Goal: Transaction & Acquisition: Download file/media

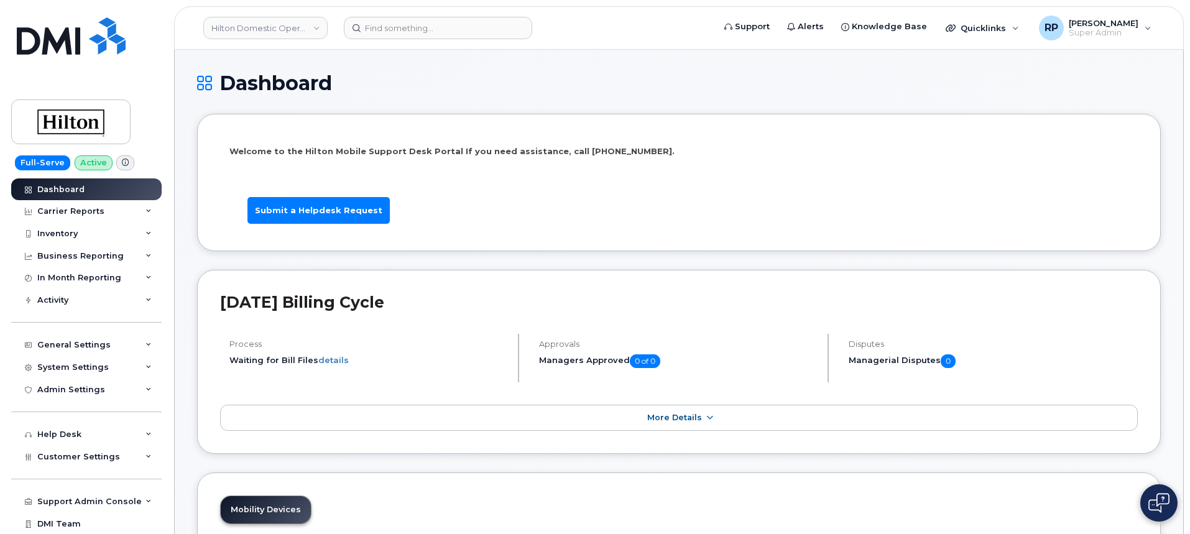
click at [239, 30] on link "Hilton Domestic Operating Company Inc" at bounding box center [265, 28] width 124 height 22
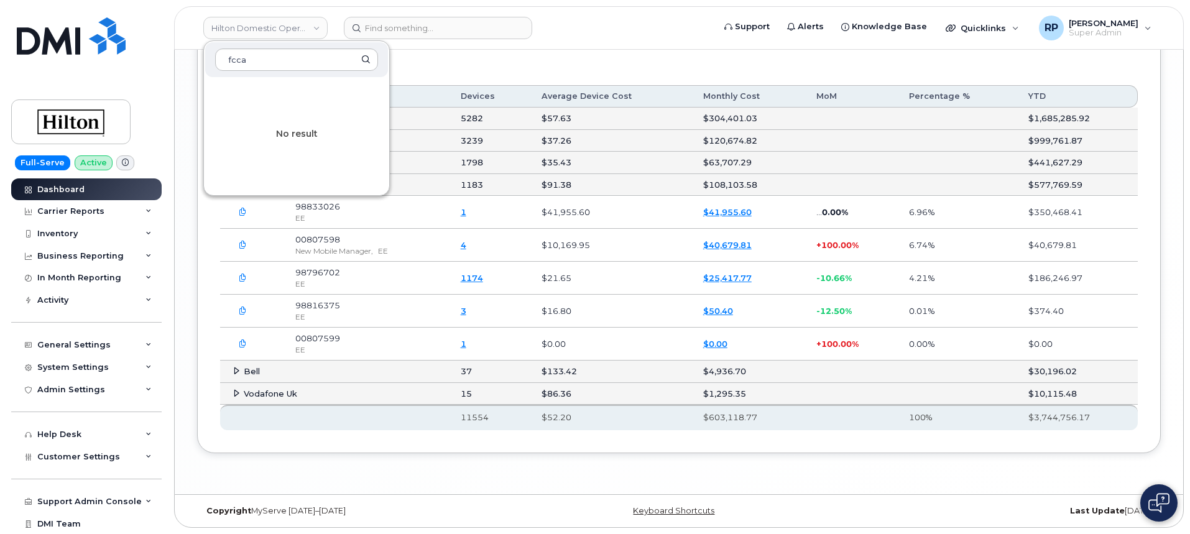
type input "fccac"
drag, startPoint x: 270, startPoint y: 57, endPoint x: 168, endPoint y: 62, distance: 102.1
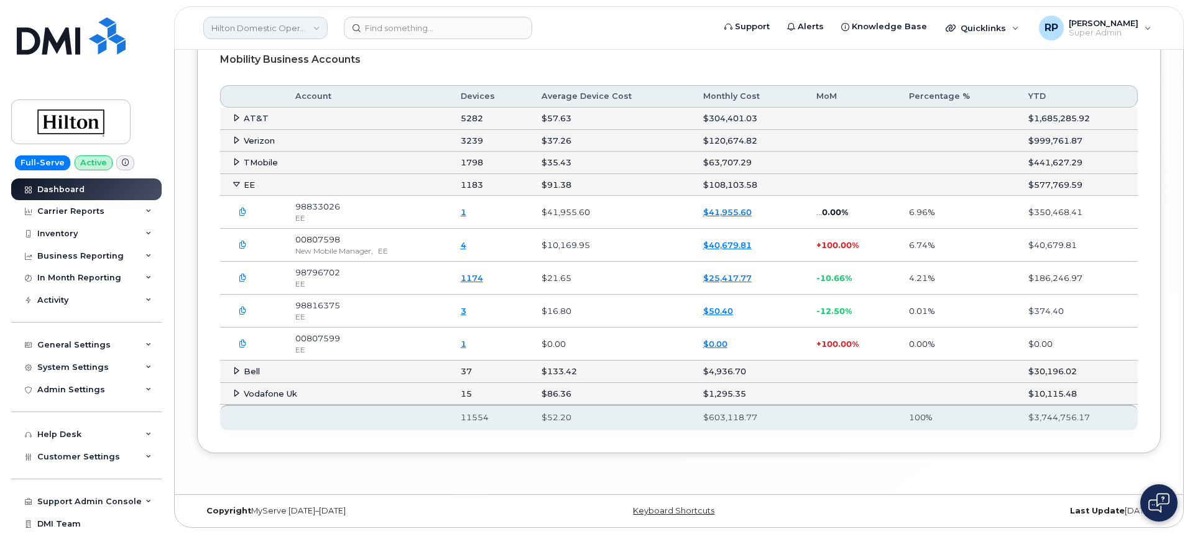
click at [245, 34] on link "Hilton Domestic Operating Company Inc" at bounding box center [265, 28] width 124 height 22
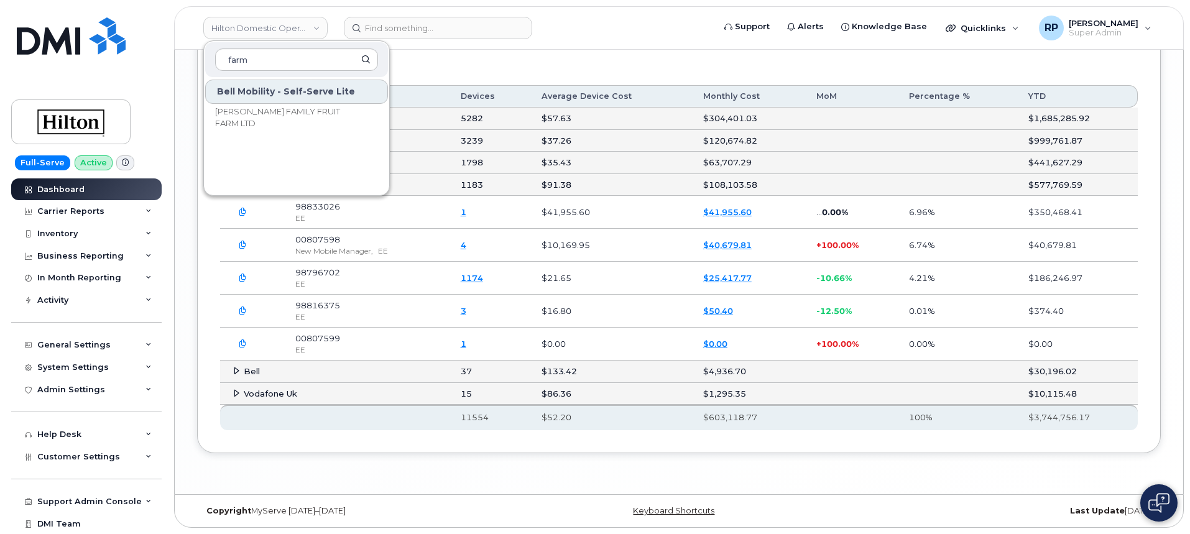
type input "farm"
click at [794, 68] on div "Mobility Business Accounts" at bounding box center [678, 59] width 917 height 31
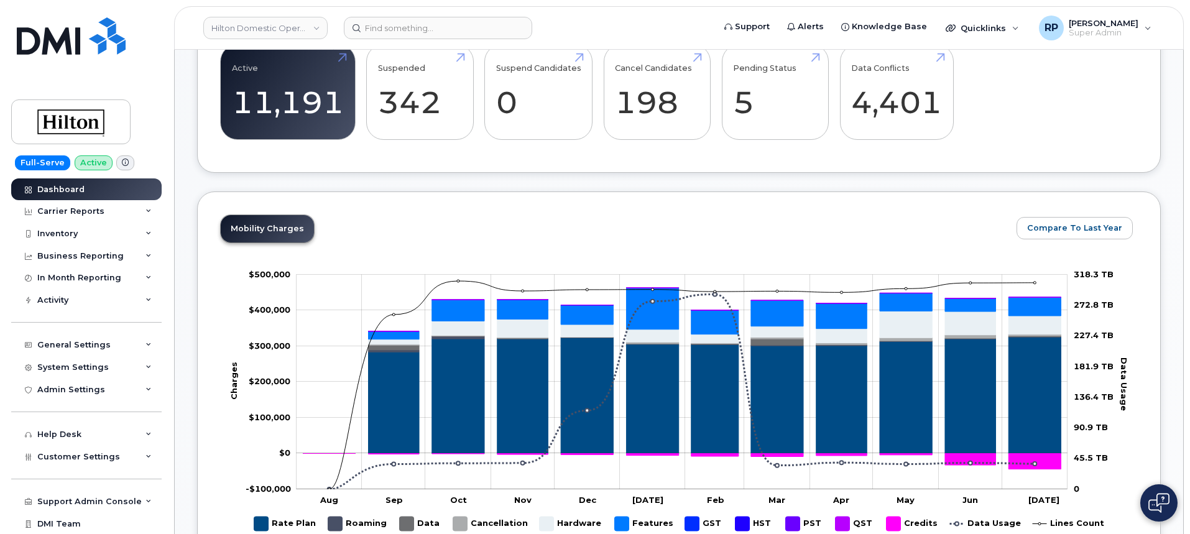
scroll to position [311, 0]
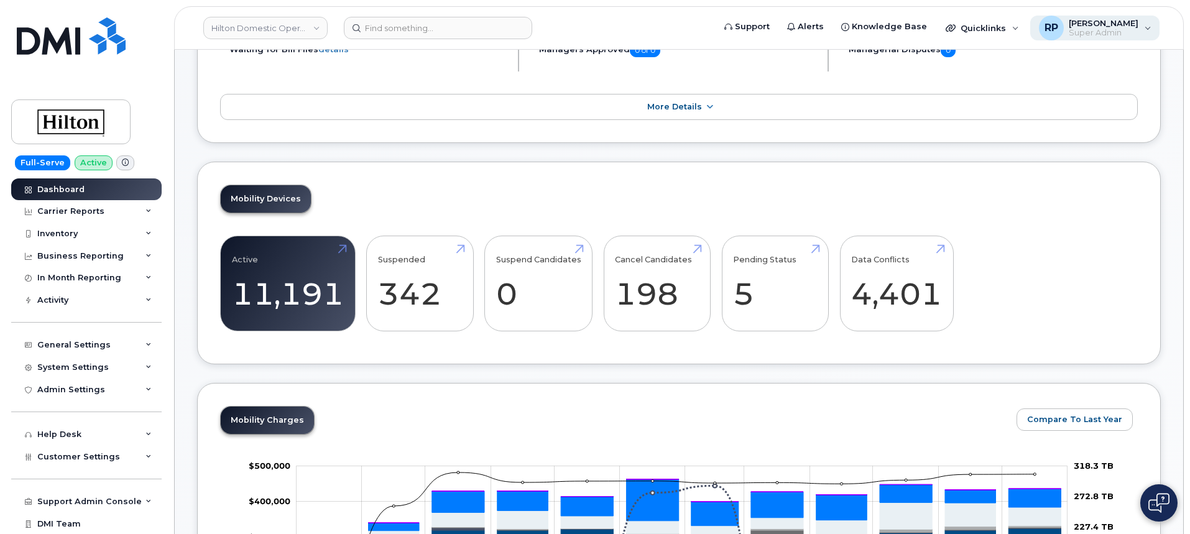
click at [1104, 25] on span "[PERSON_NAME]" at bounding box center [1104, 23] width 70 height 10
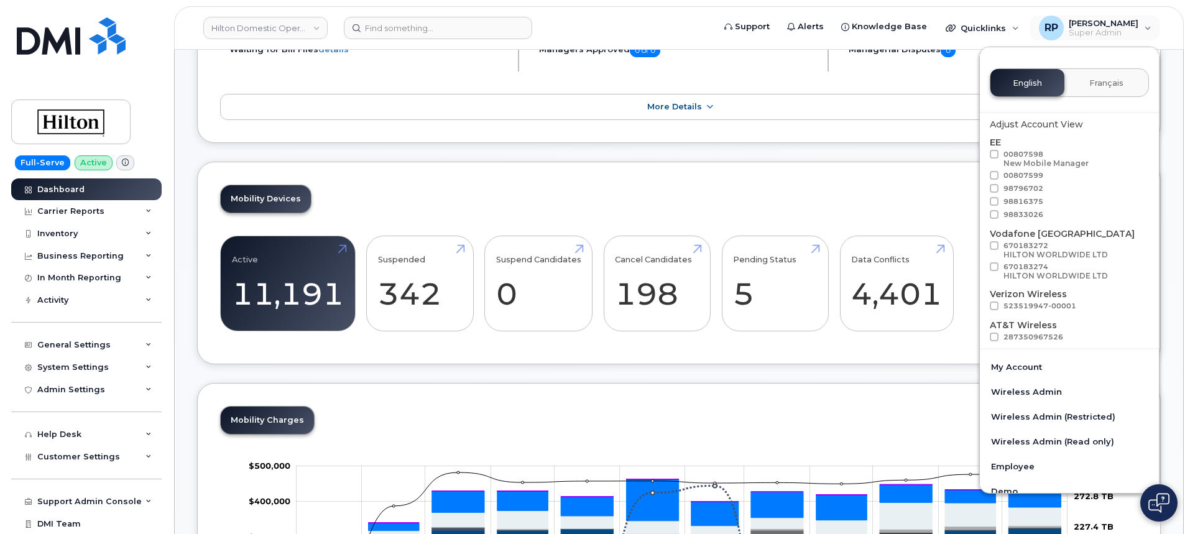
click at [993, 178] on span at bounding box center [994, 175] width 9 height 9
click at [981, 177] on input "00807599" at bounding box center [978, 174] width 6 height 6
click at [995, 175] on span at bounding box center [994, 175] width 9 height 9
click at [981, 175] on input "00807599" at bounding box center [978, 174] width 6 height 6
checkbox input "false"
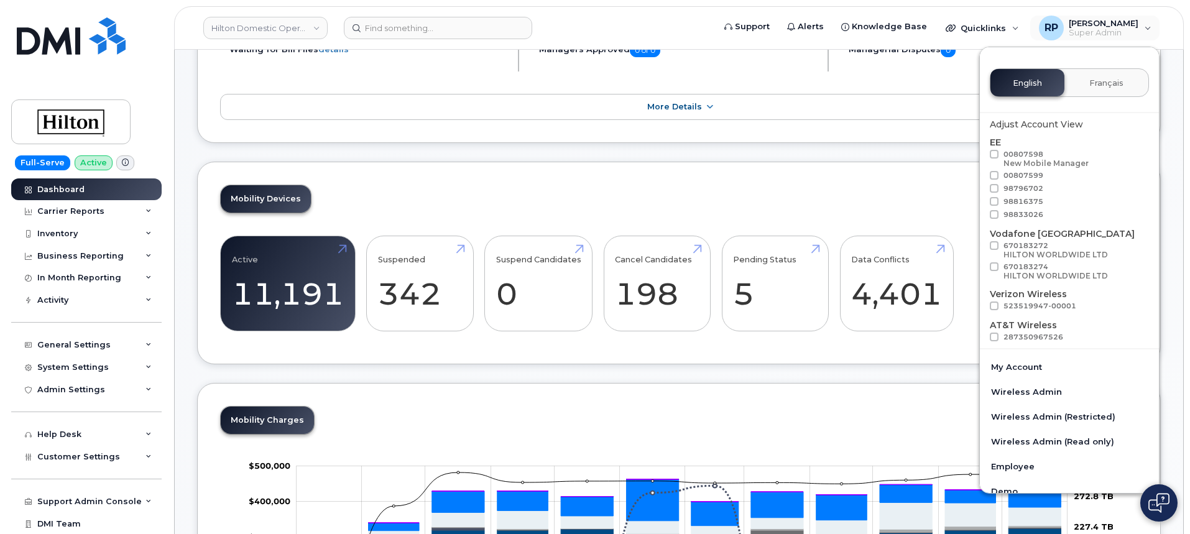
click at [995, 188] on span at bounding box center [994, 188] width 9 height 9
click at [981, 188] on input "98796702" at bounding box center [978, 187] width 6 height 6
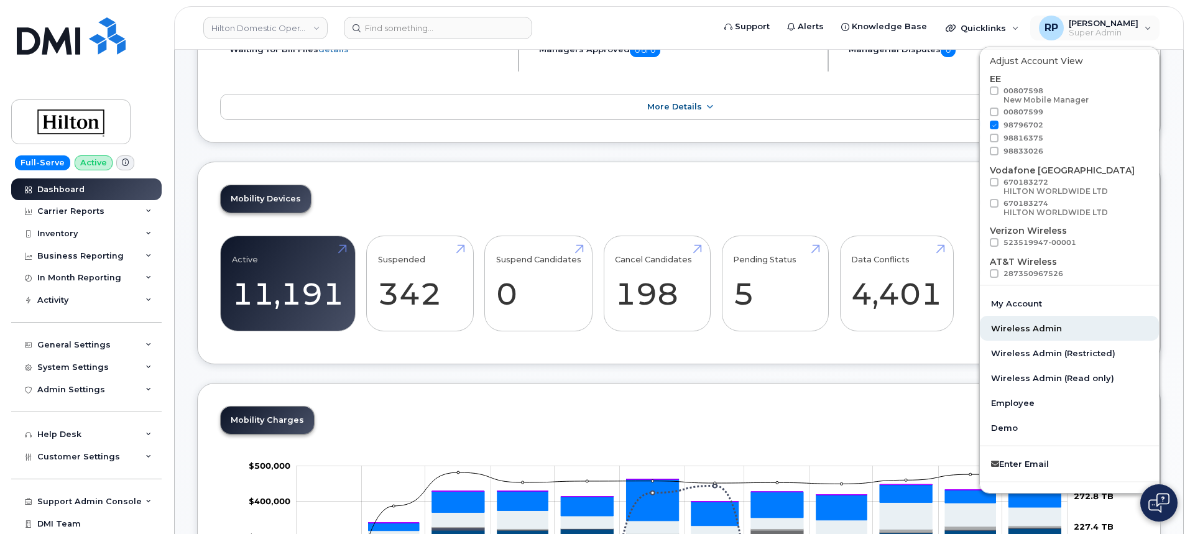
scroll to position [92, 0]
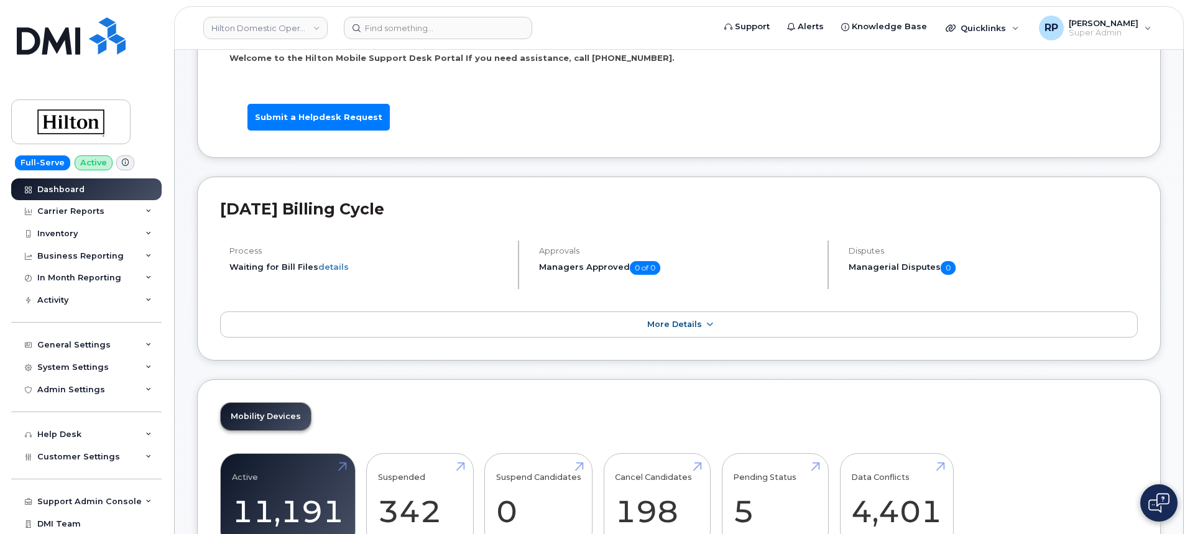
scroll to position [0, 0]
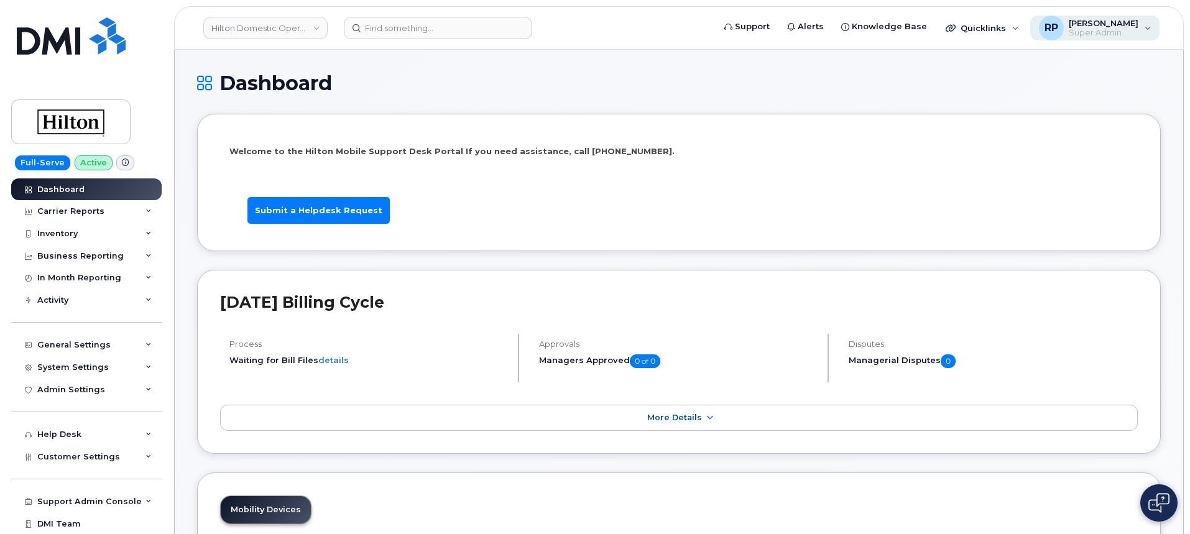
click at [1112, 27] on span "[PERSON_NAME]" at bounding box center [1104, 23] width 70 height 10
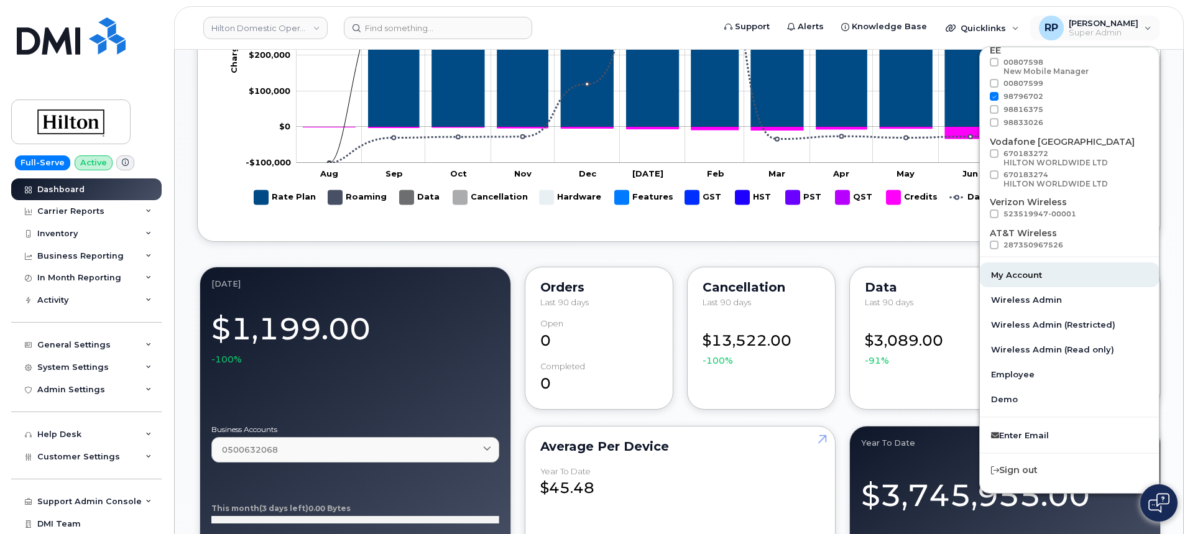
scroll to position [622, 0]
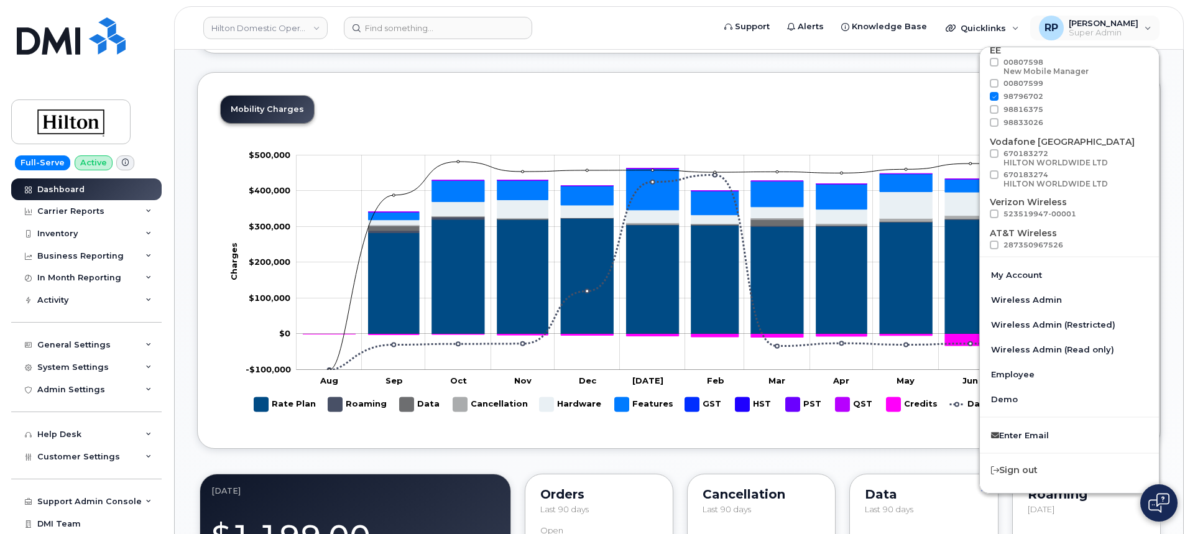
click at [687, 434] on div "Mobility Charges Compare To Last Year Change chart theme Apply Zoom Out Charges…" at bounding box center [678, 260] width 963 height 377
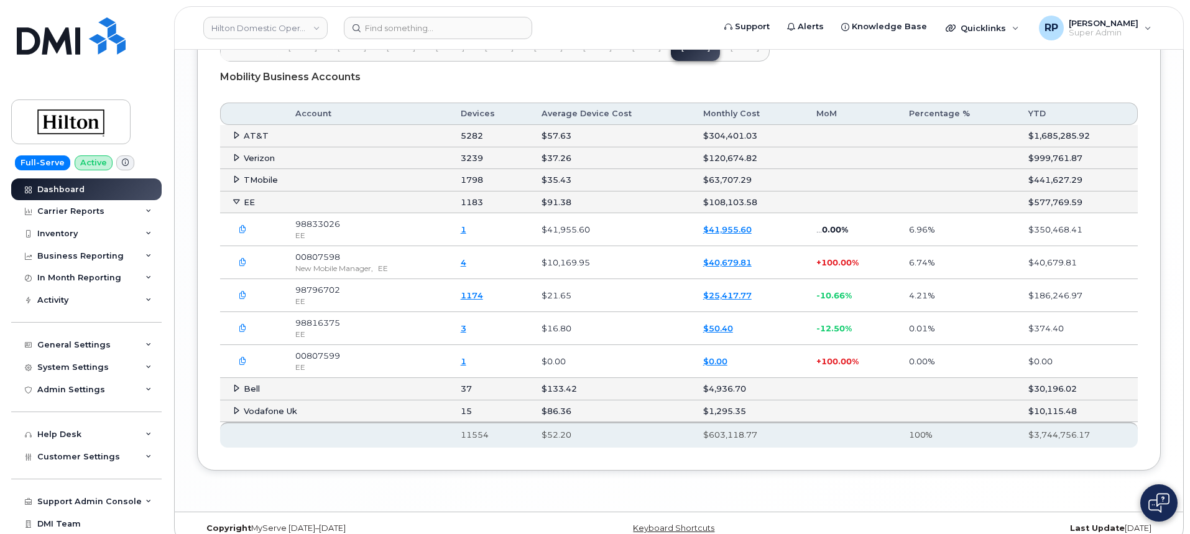
scroll to position [2072, 0]
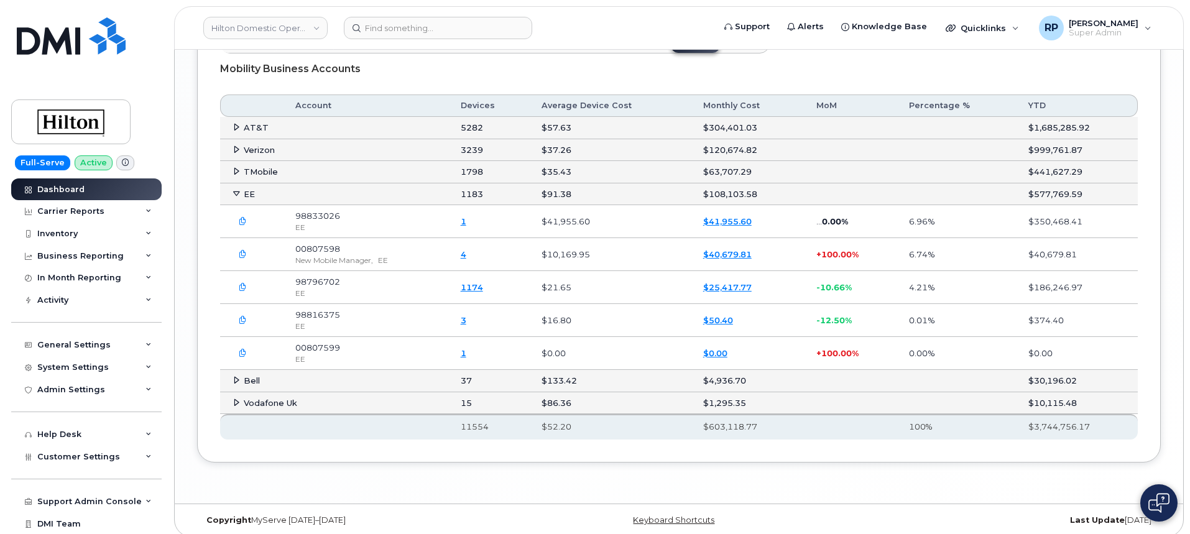
click at [232, 198] on icon at bounding box center [236, 194] width 8 height 8
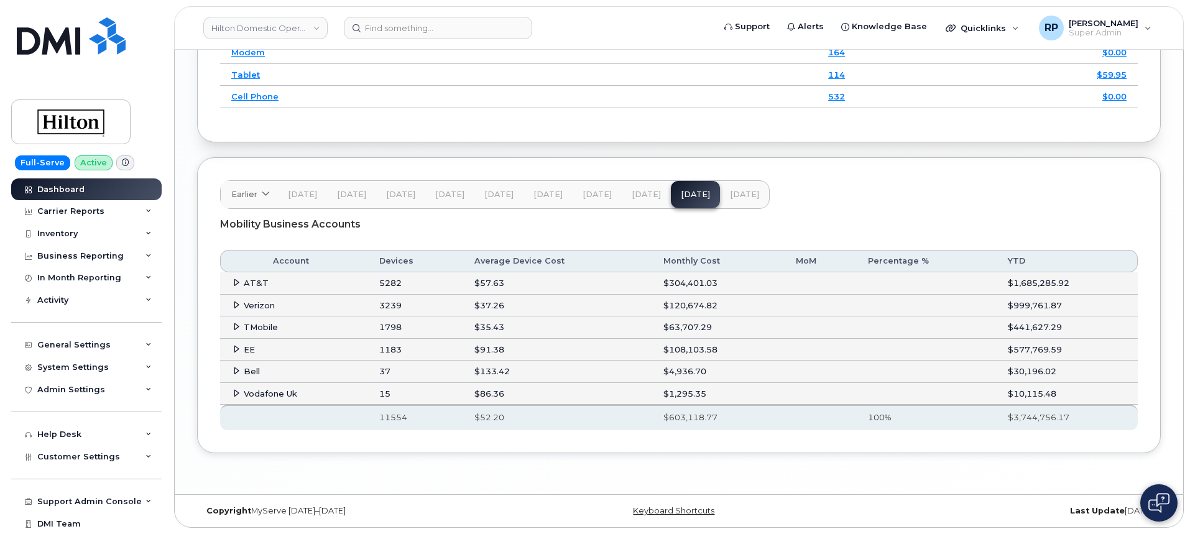
click at [236, 349] on icon at bounding box center [236, 349] width 8 height 8
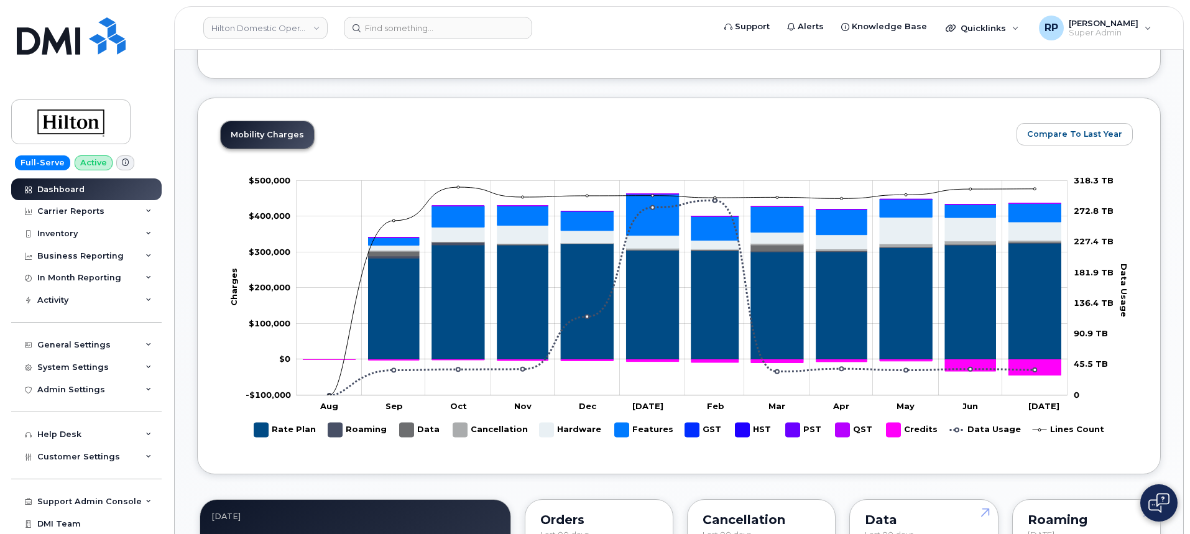
scroll to position [622, 0]
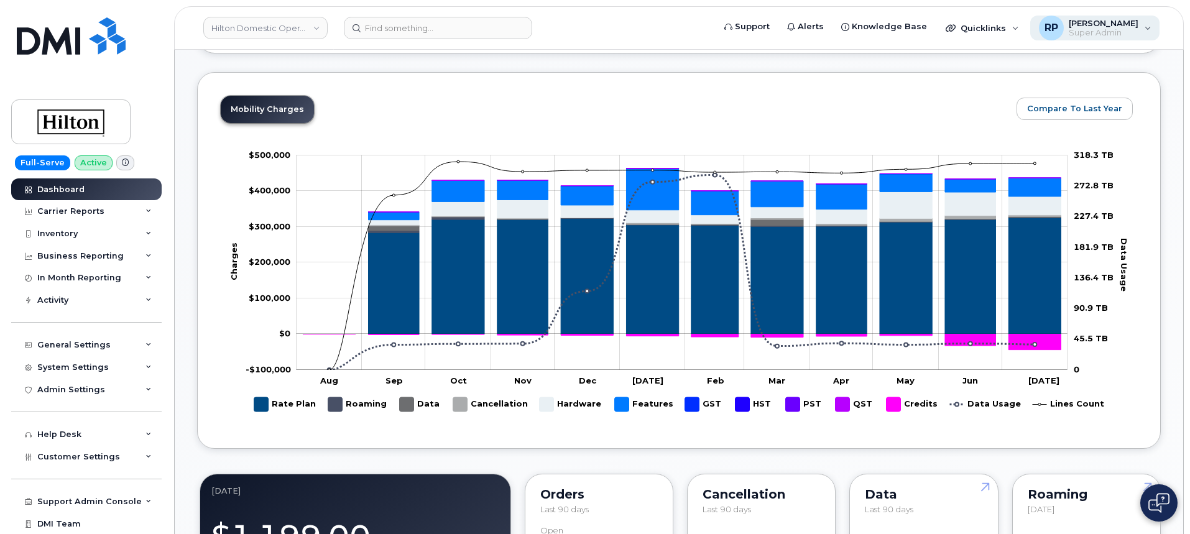
click at [1136, 21] on span "[PERSON_NAME]" at bounding box center [1104, 23] width 70 height 10
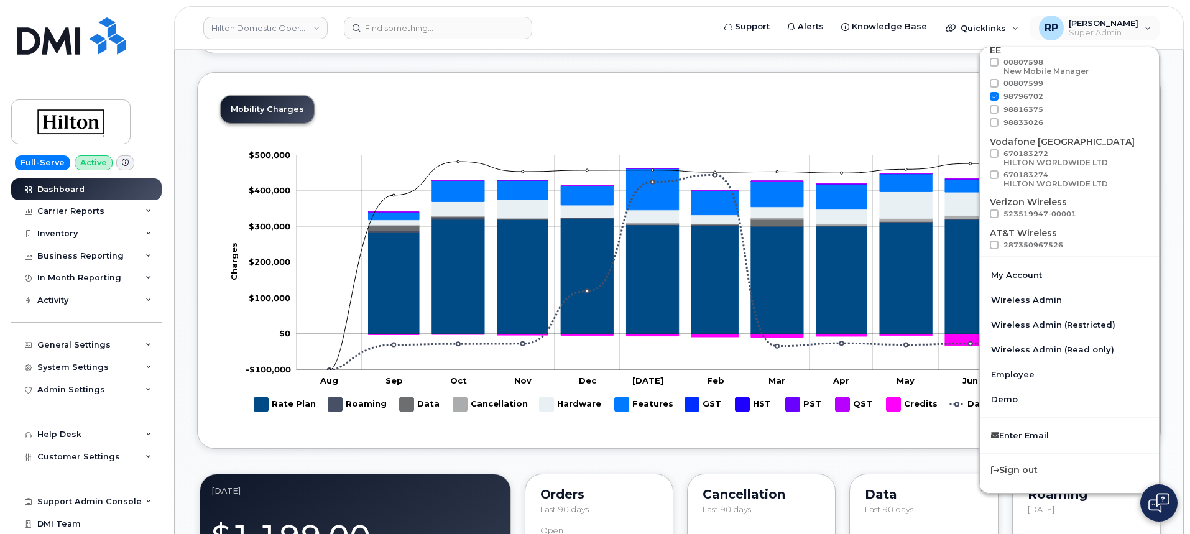
scroll to position [0, 0]
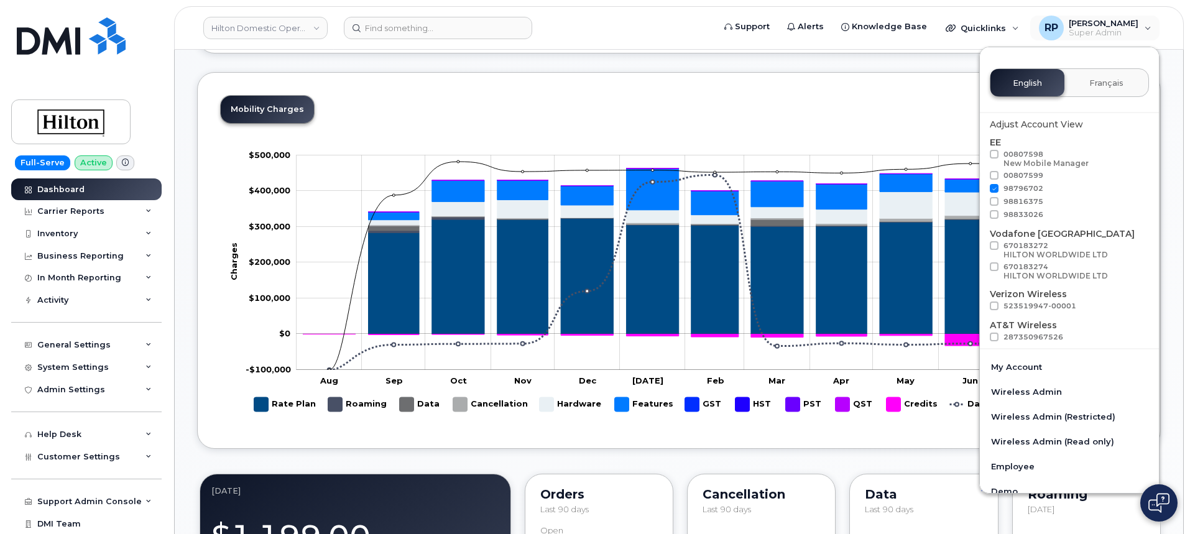
click at [996, 188] on span at bounding box center [994, 188] width 9 height 9
click at [981, 188] on input "98796702" at bounding box center [978, 187] width 6 height 6
checkbox input "false"
click at [995, 307] on span at bounding box center [994, 305] width 9 height 9
click at [981, 307] on input "523519947-00001" at bounding box center [978, 304] width 6 height 6
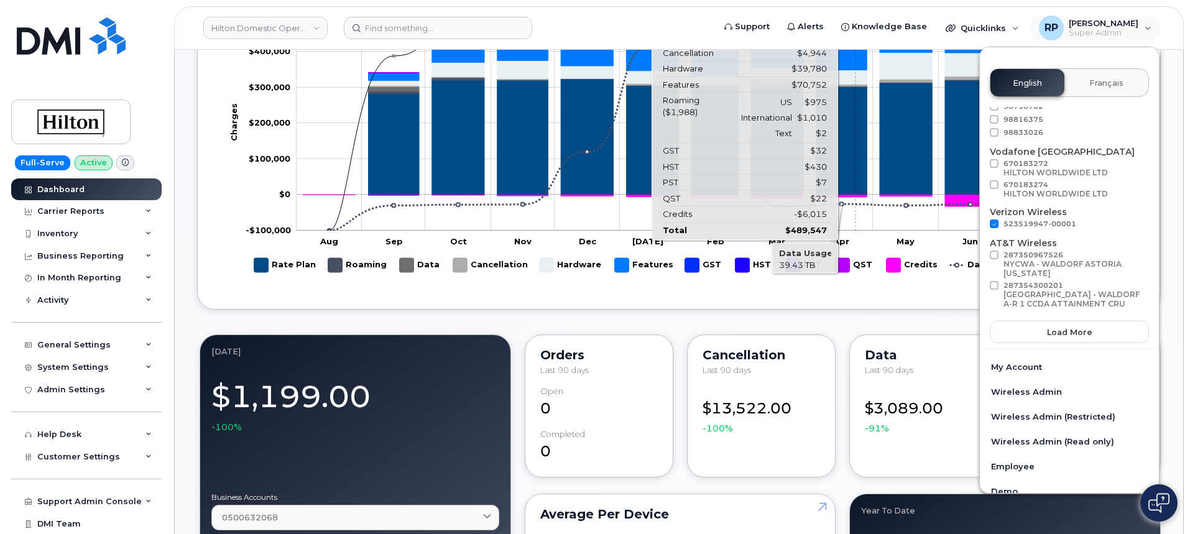
scroll to position [622, 0]
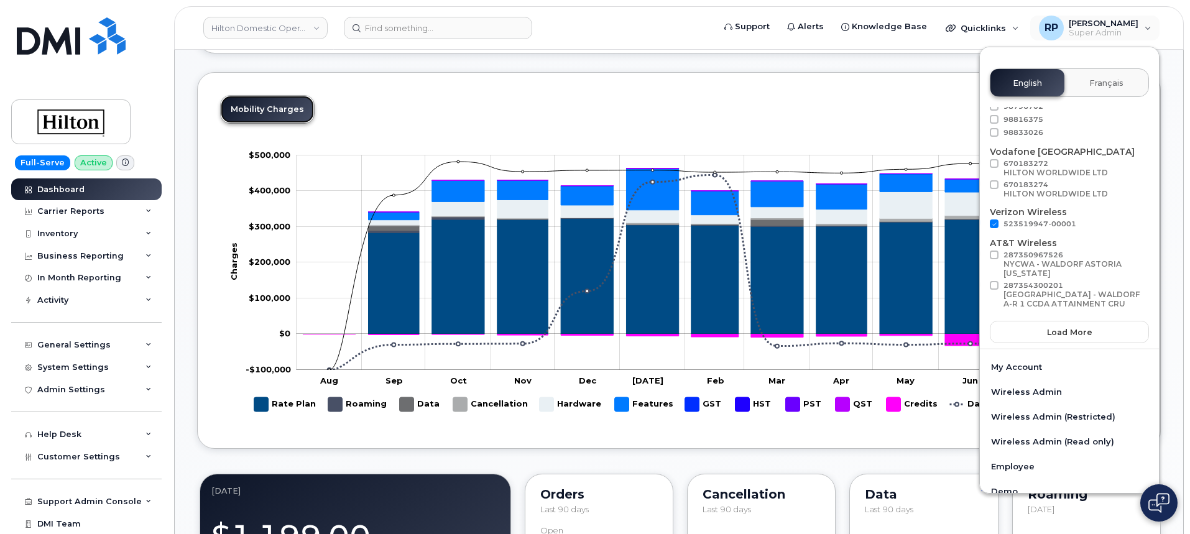
click at [298, 117] on link "Mobility Charges" at bounding box center [267, 109] width 93 height 27
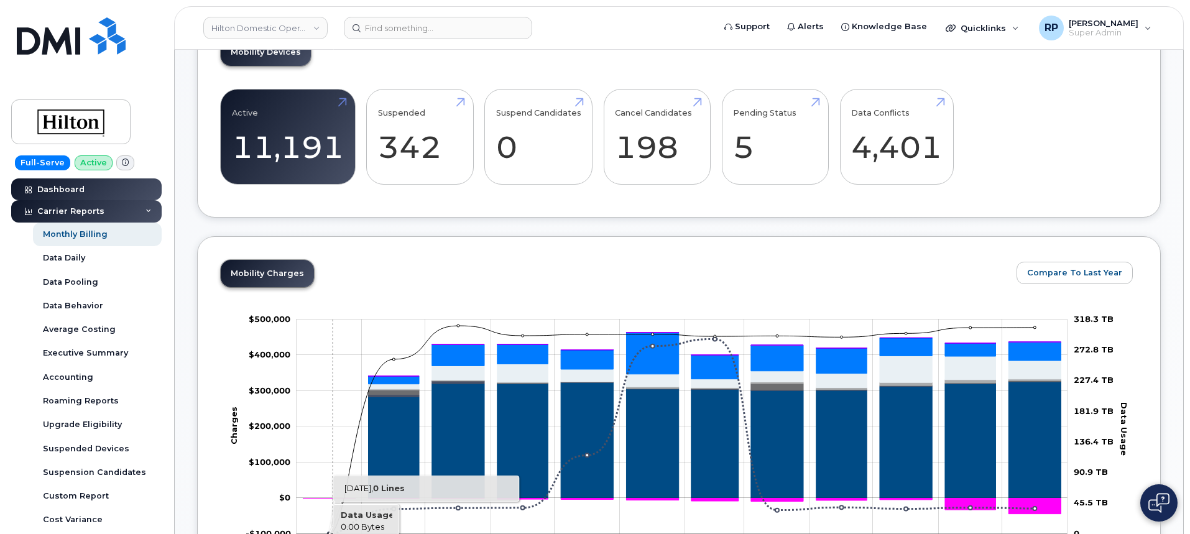
scroll to position [457, 0]
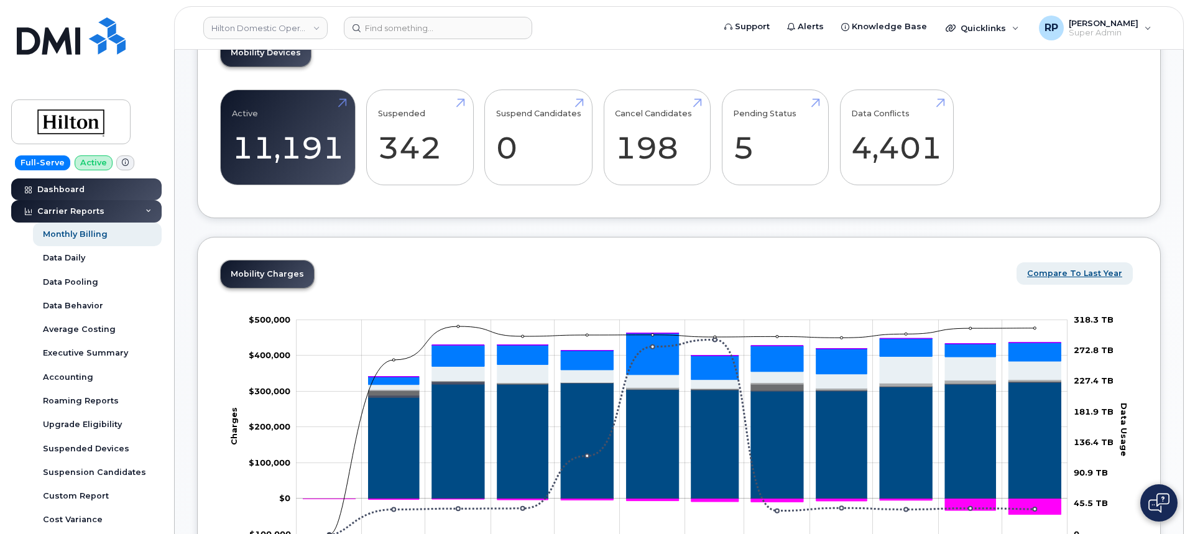
click at [1085, 270] on span "Compare To Last Year" at bounding box center [1074, 273] width 95 height 12
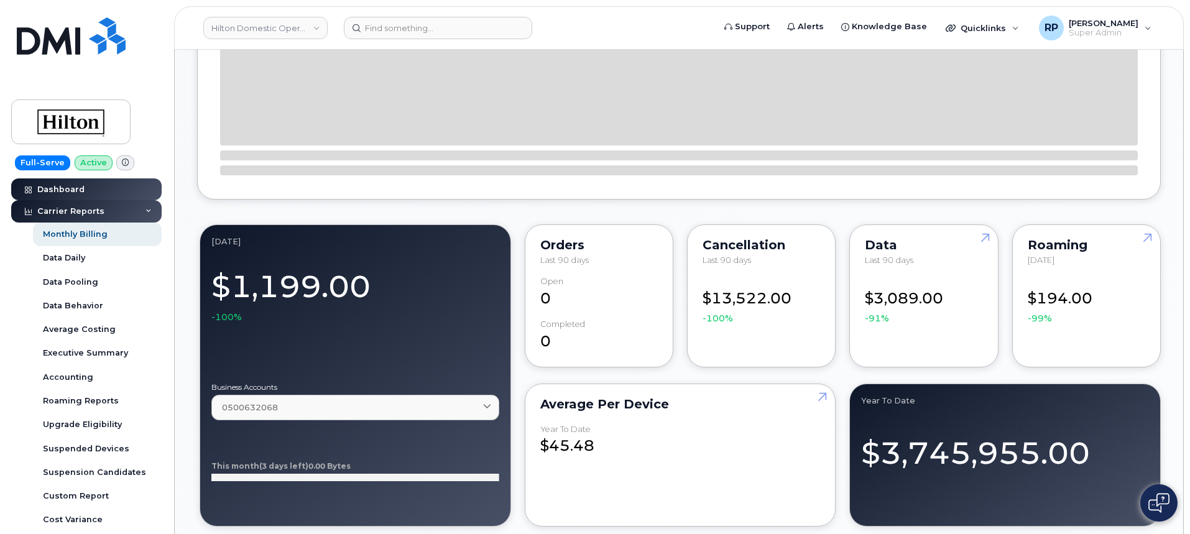
scroll to position [560, 0]
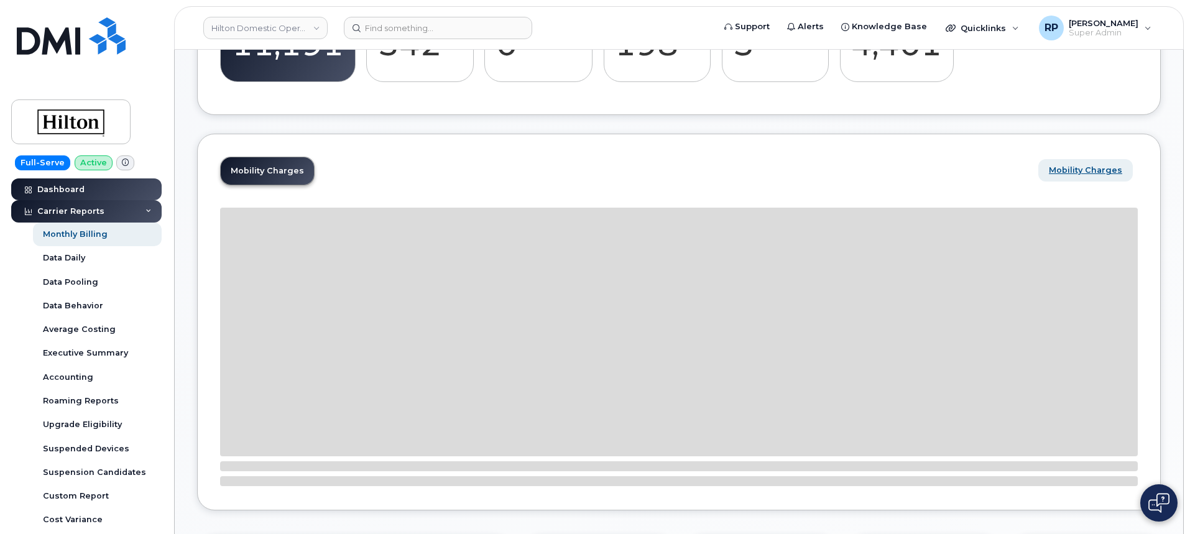
click at [1082, 165] on span "Mobility Charges" at bounding box center [1085, 170] width 73 height 12
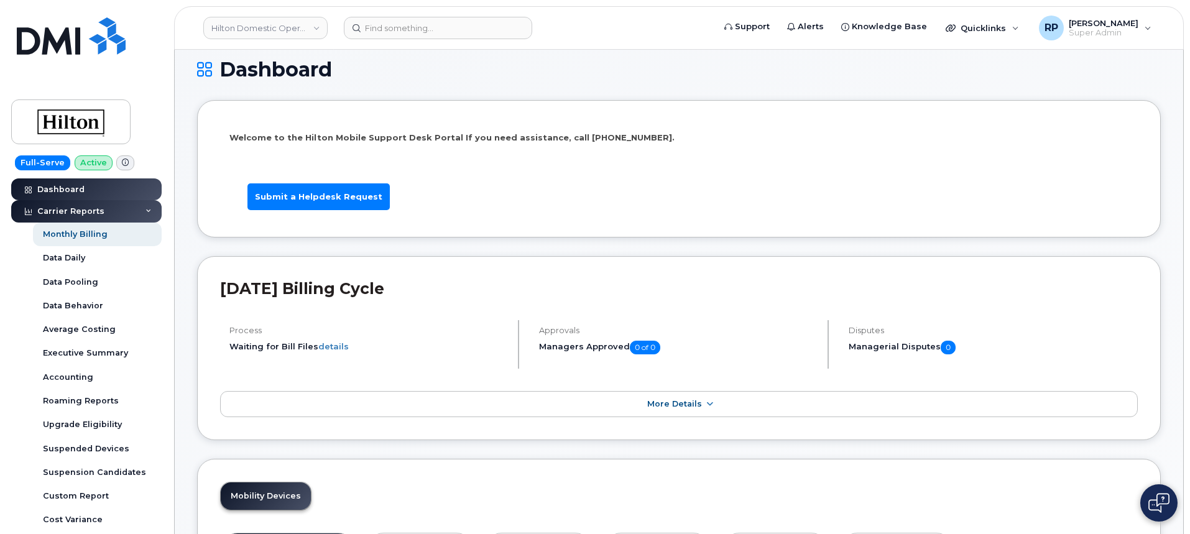
scroll to position [0, 0]
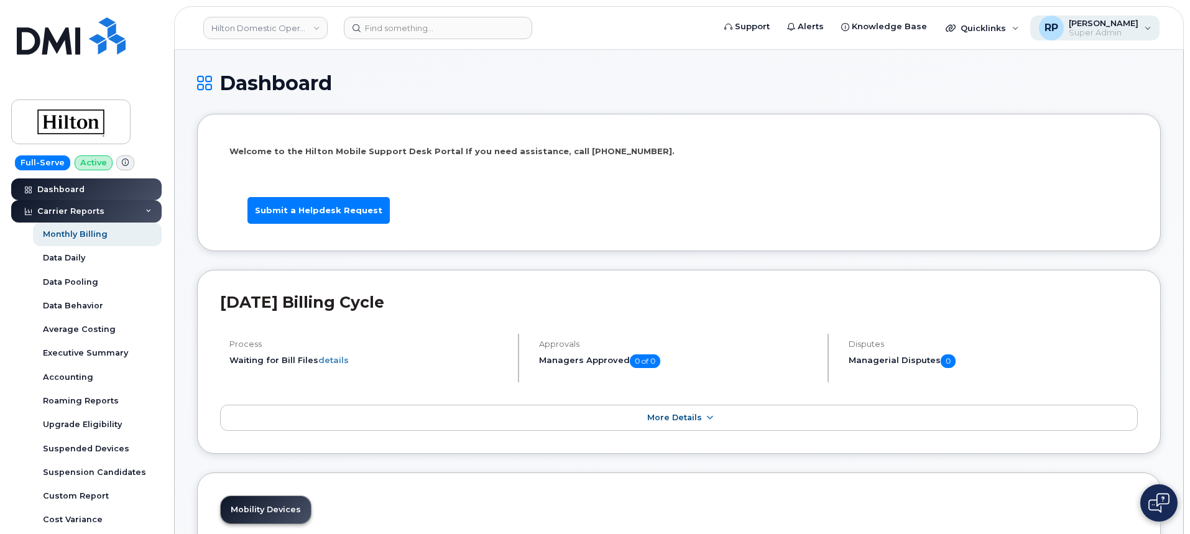
click at [1118, 22] on span "[PERSON_NAME]" at bounding box center [1104, 23] width 70 height 10
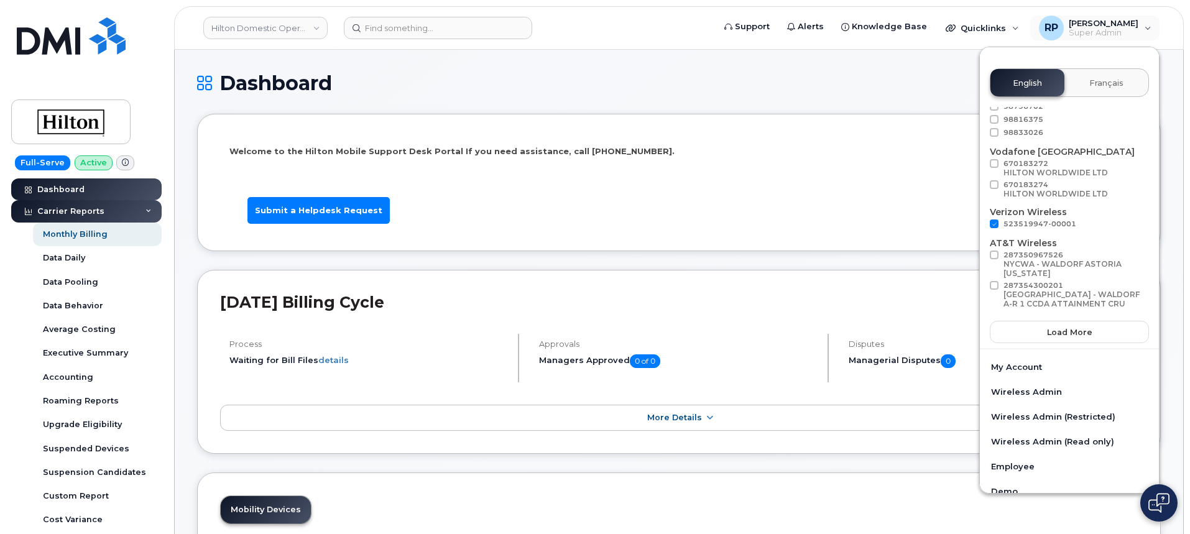
click at [996, 222] on span at bounding box center [994, 223] width 9 height 9
click at [981, 222] on input "523519947-00001" at bounding box center [978, 222] width 6 height 6
checkbox input "false"
click at [909, 250] on li "Welcome to the Hilton Mobile Support Desk Portal If you need assistance, call 8…" at bounding box center [678, 182] width 963 height 137
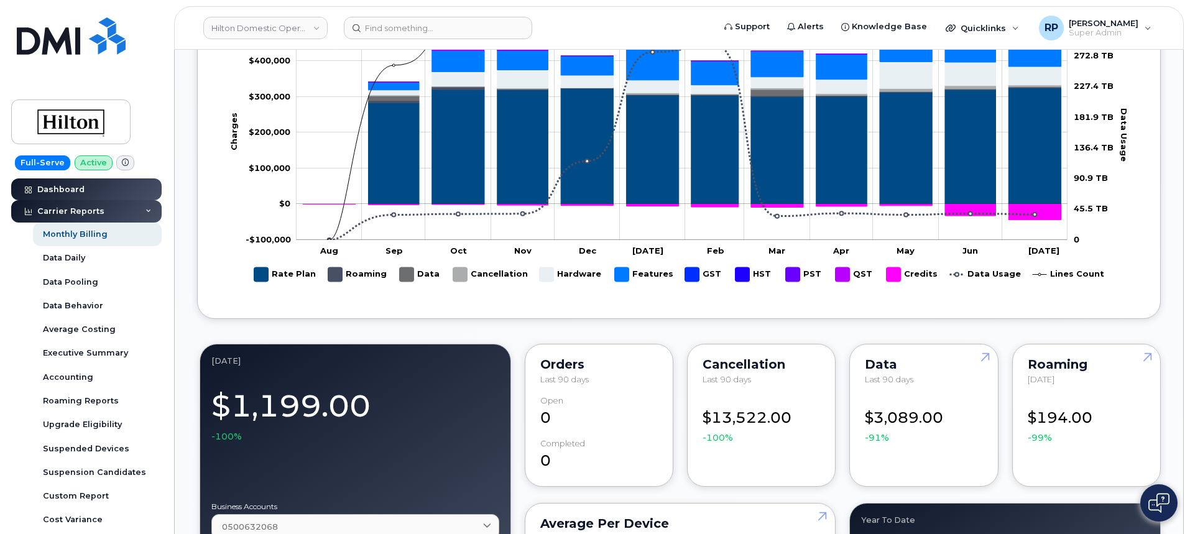
scroll to position [130, 0]
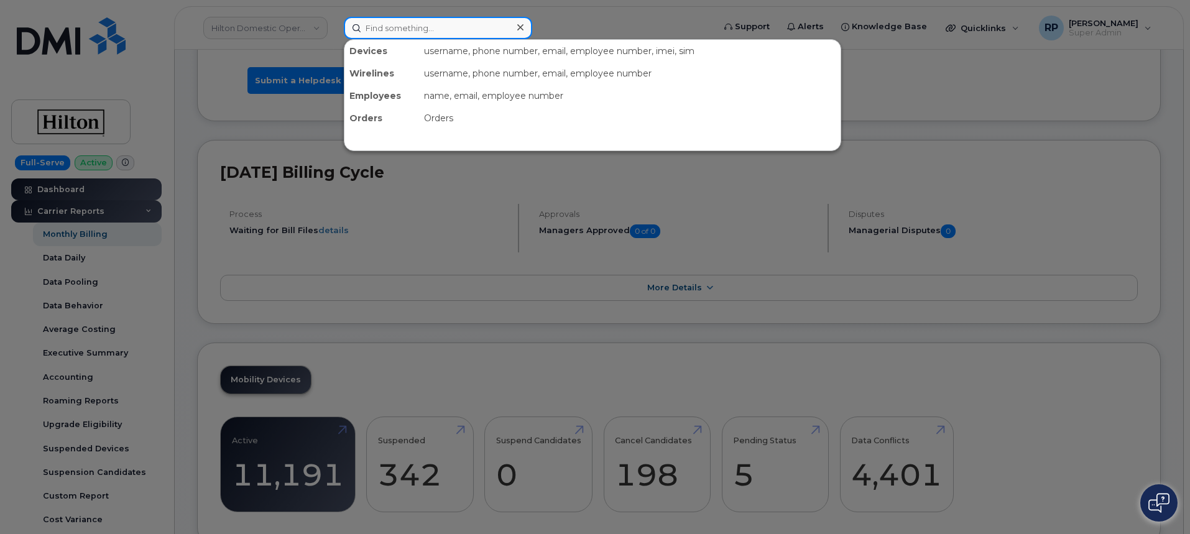
click at [364, 19] on input at bounding box center [438, 28] width 188 height 22
paste input "7138875626"
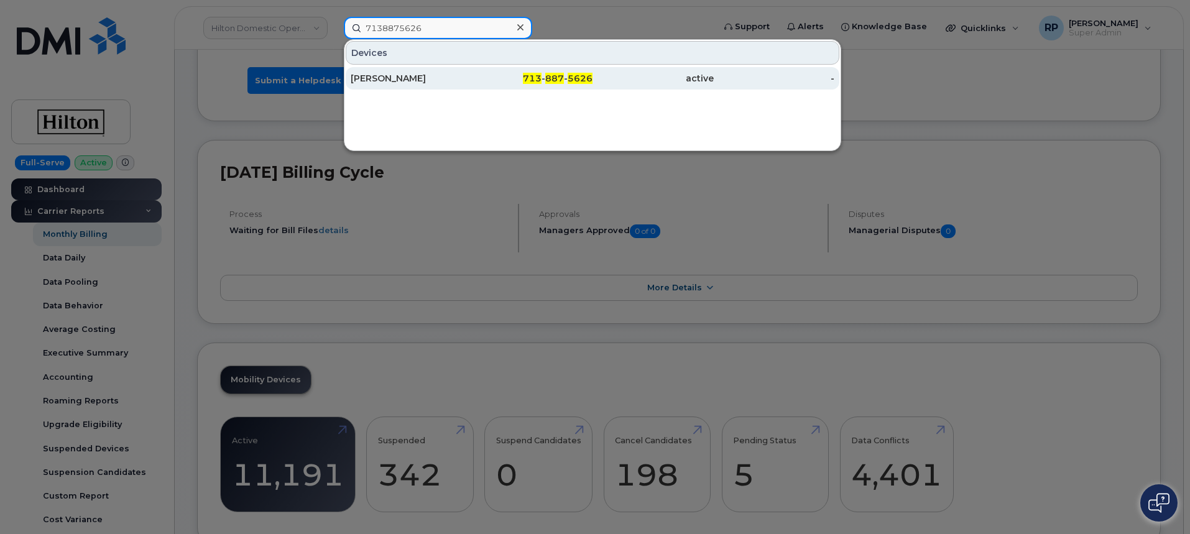
type input "7138875626"
click at [422, 75] on div "SAIDEE PORRAS" at bounding box center [411, 78] width 121 height 12
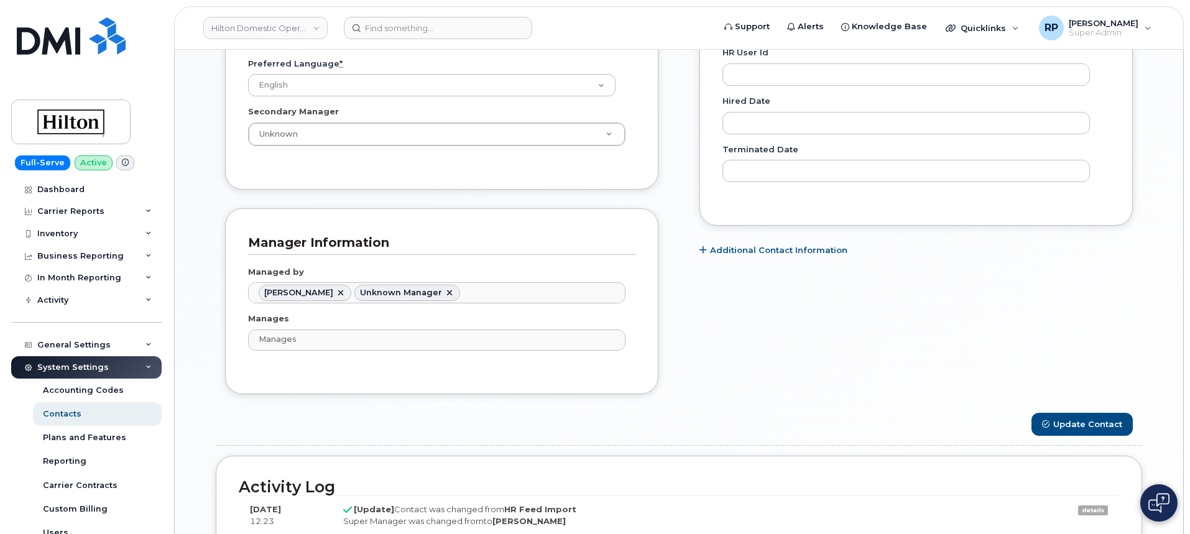
scroll to position [37, 0]
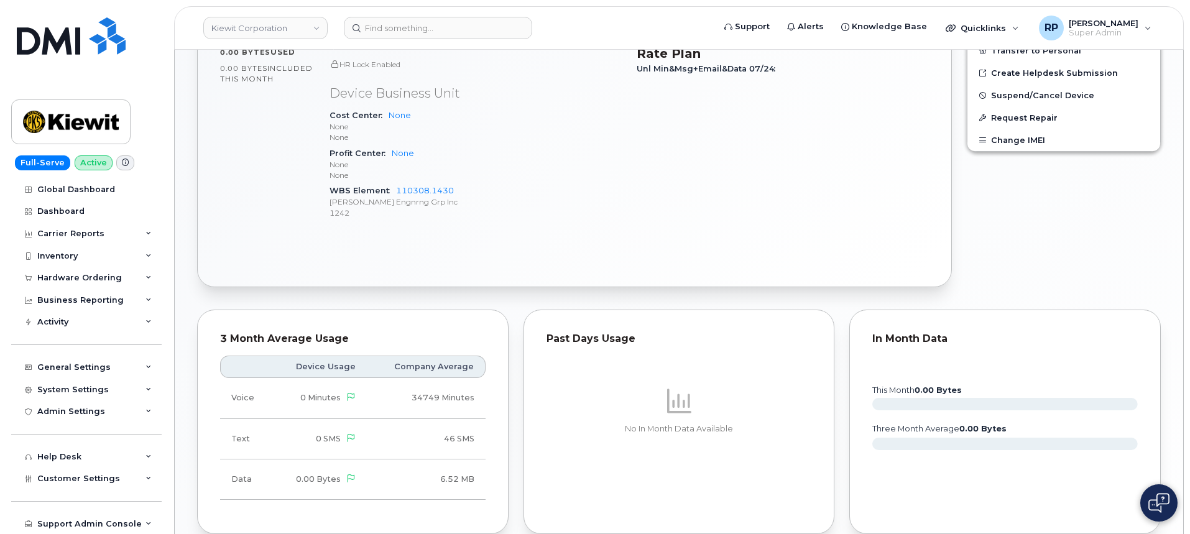
scroll to position [725, 0]
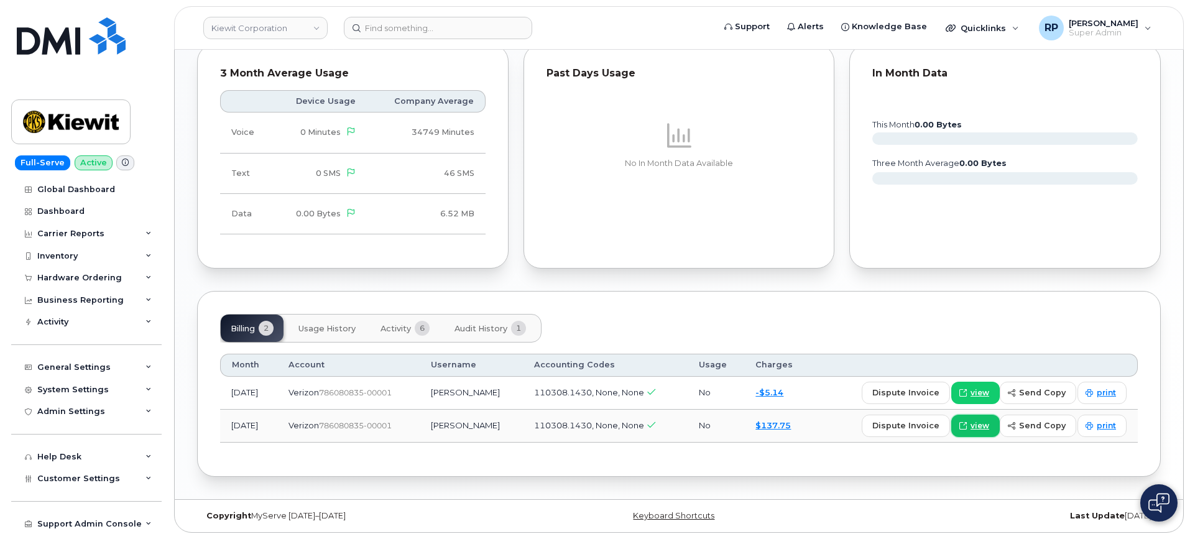
click at [989, 426] on span "view" at bounding box center [979, 425] width 19 height 11
click at [980, 393] on span "view" at bounding box center [979, 392] width 19 height 11
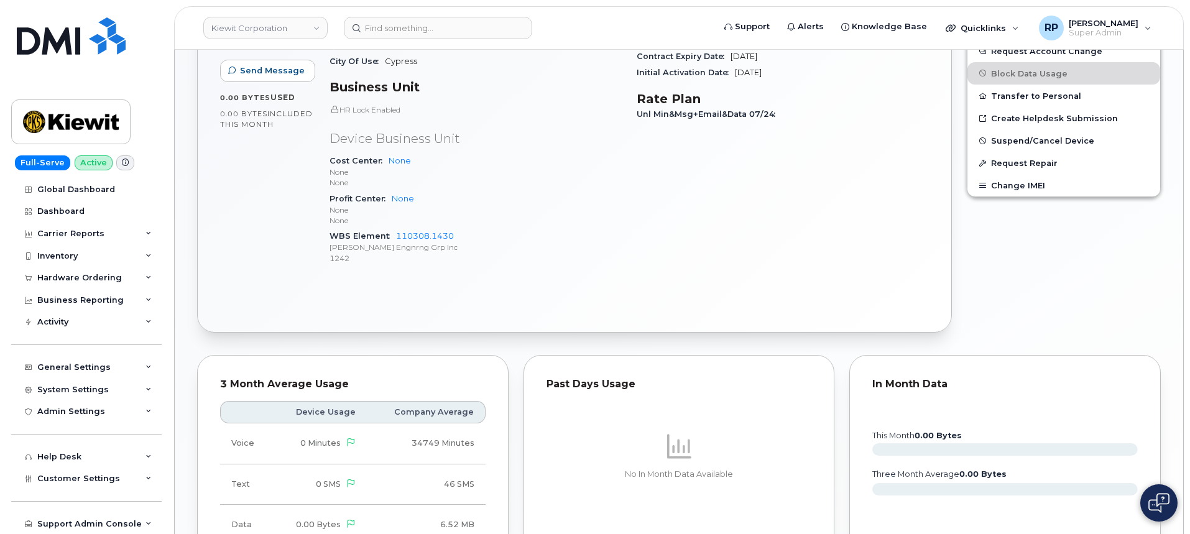
scroll to position [104, 0]
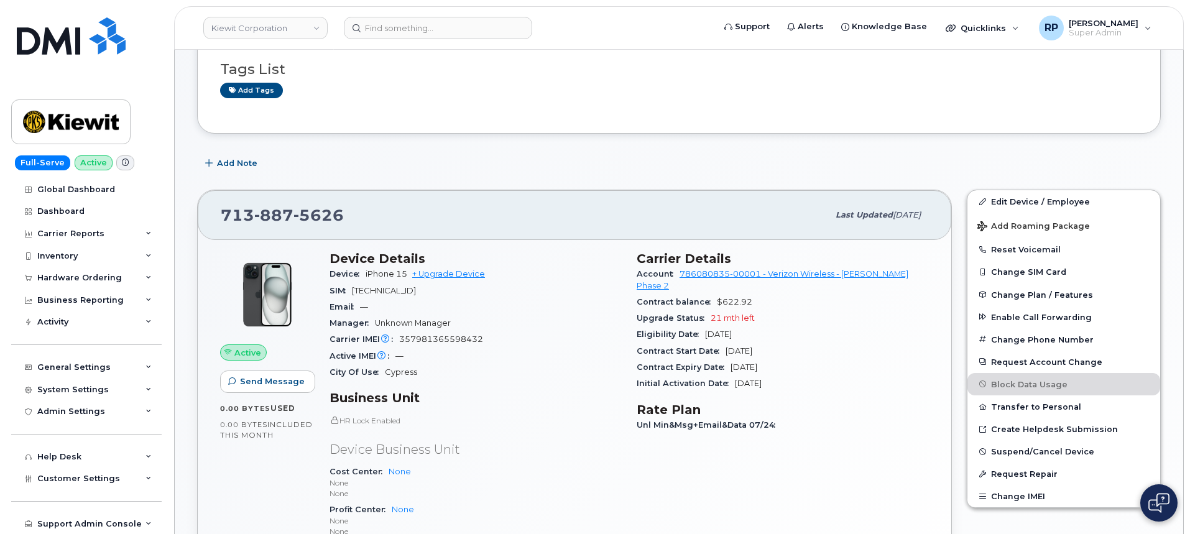
click at [483, 375] on div "City Of Use Cypress" at bounding box center [475, 372] width 292 height 16
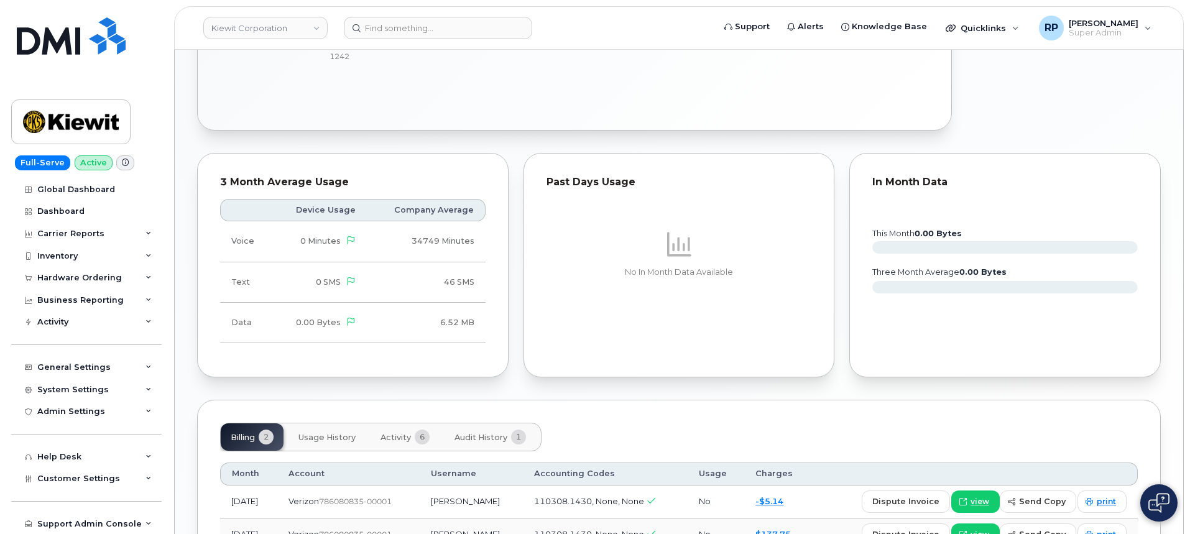
scroll to position [622, 0]
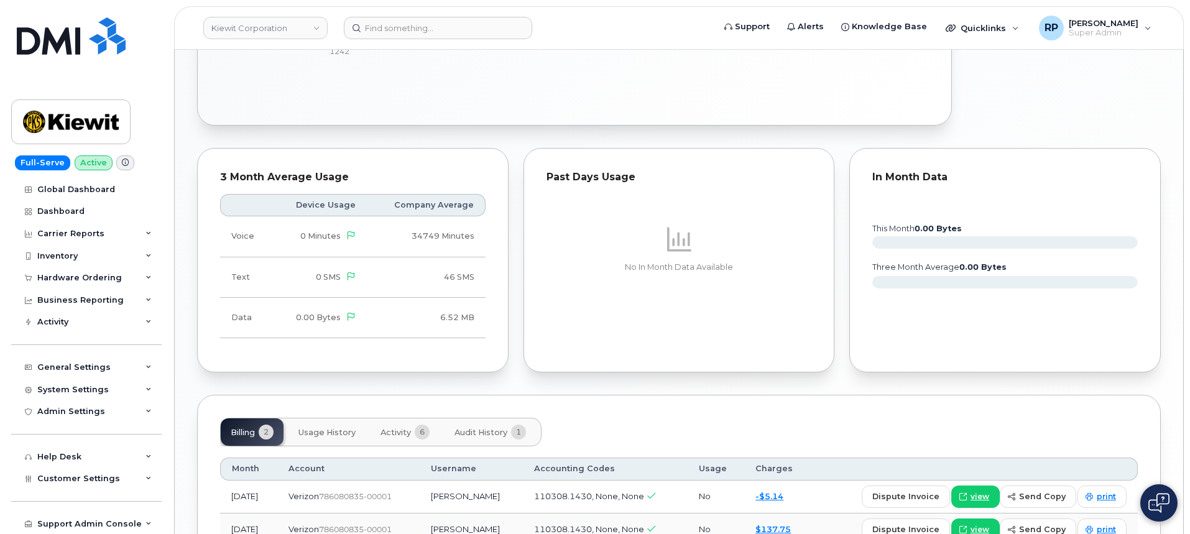
click at [497, 433] on span "Audit History" at bounding box center [480, 433] width 53 height 10
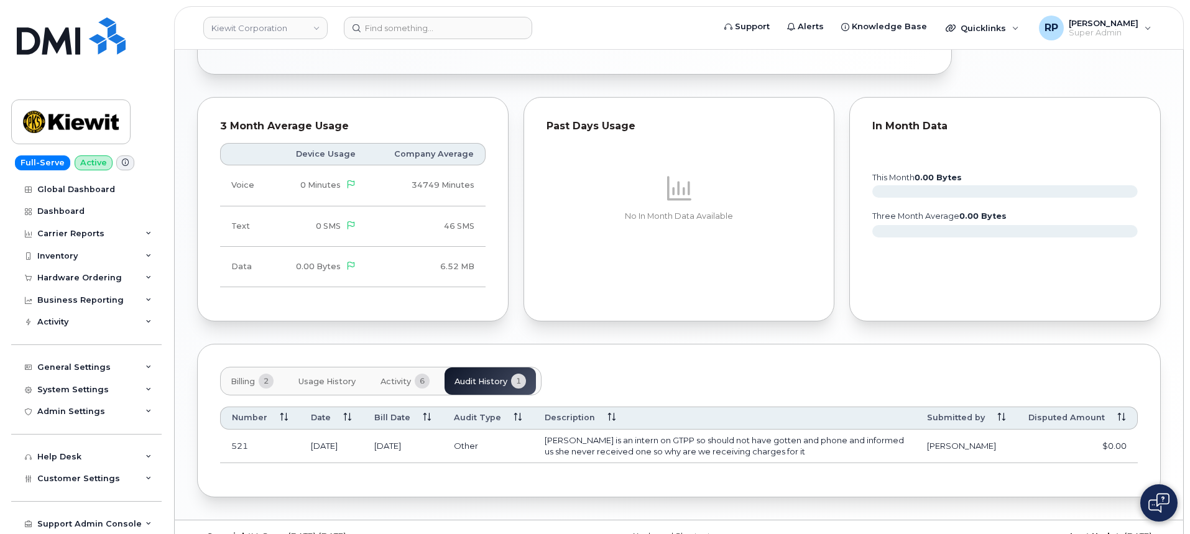
scroll to position [698, 0]
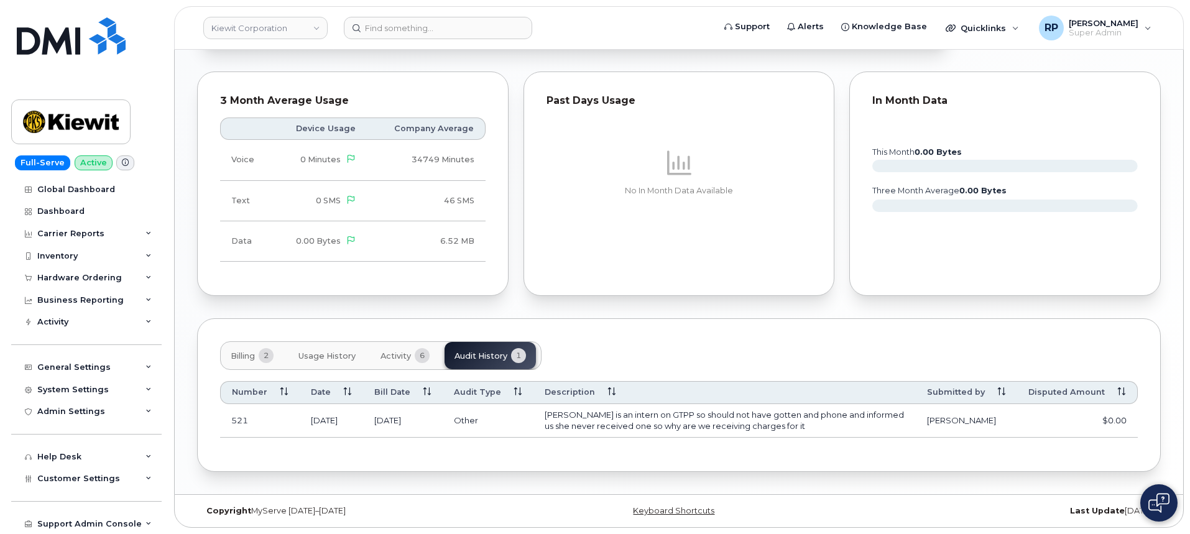
click at [237, 357] on span "Billing" at bounding box center [243, 356] width 24 height 10
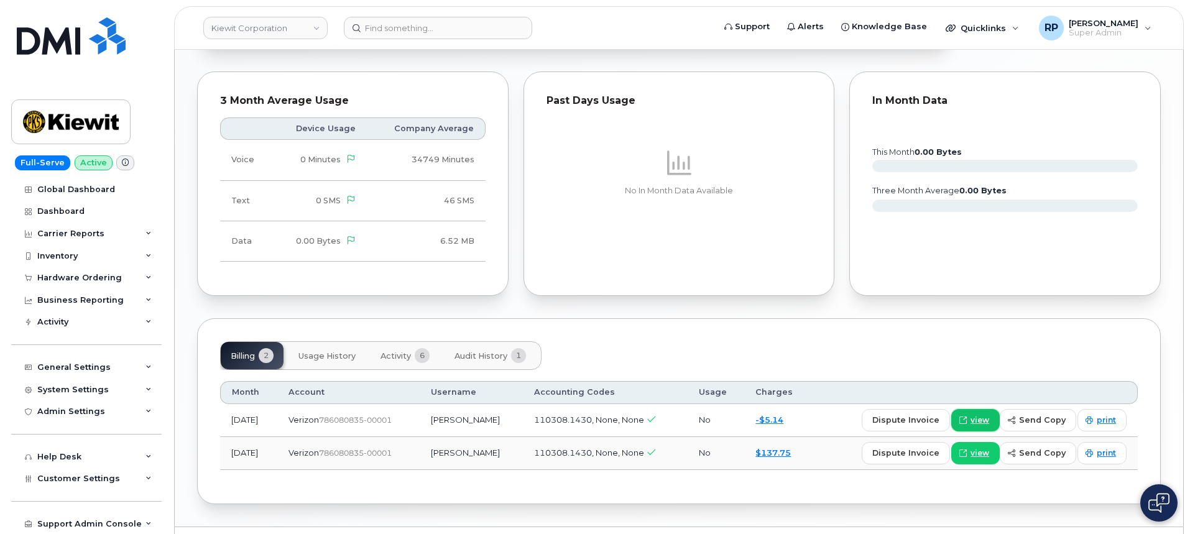
click at [983, 420] on span "view" at bounding box center [979, 420] width 19 height 11
click at [433, 27] on input at bounding box center [438, 28] width 188 height 22
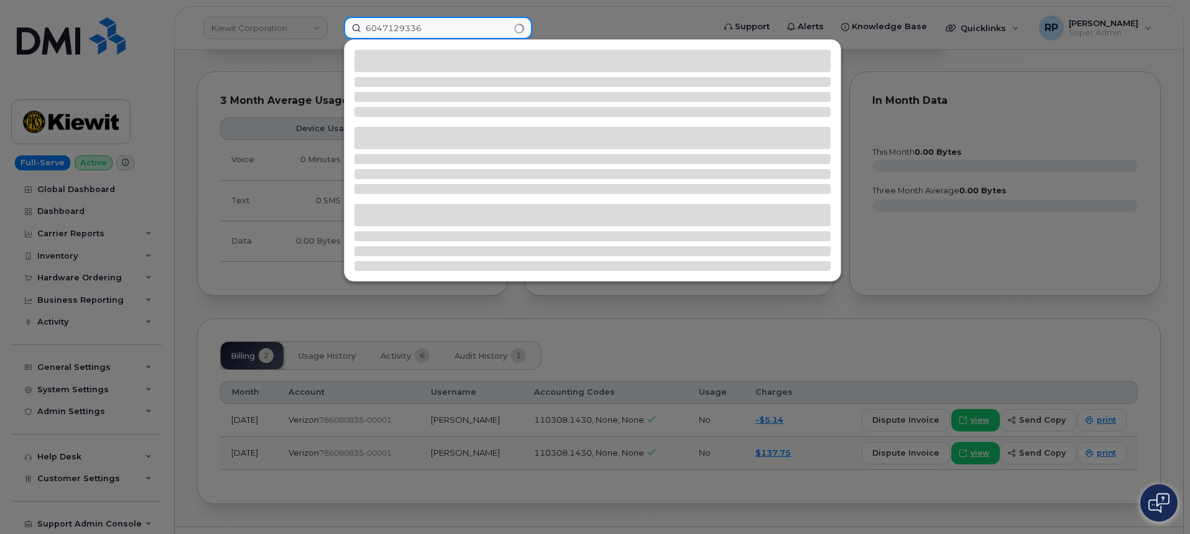
type input "6047129336"
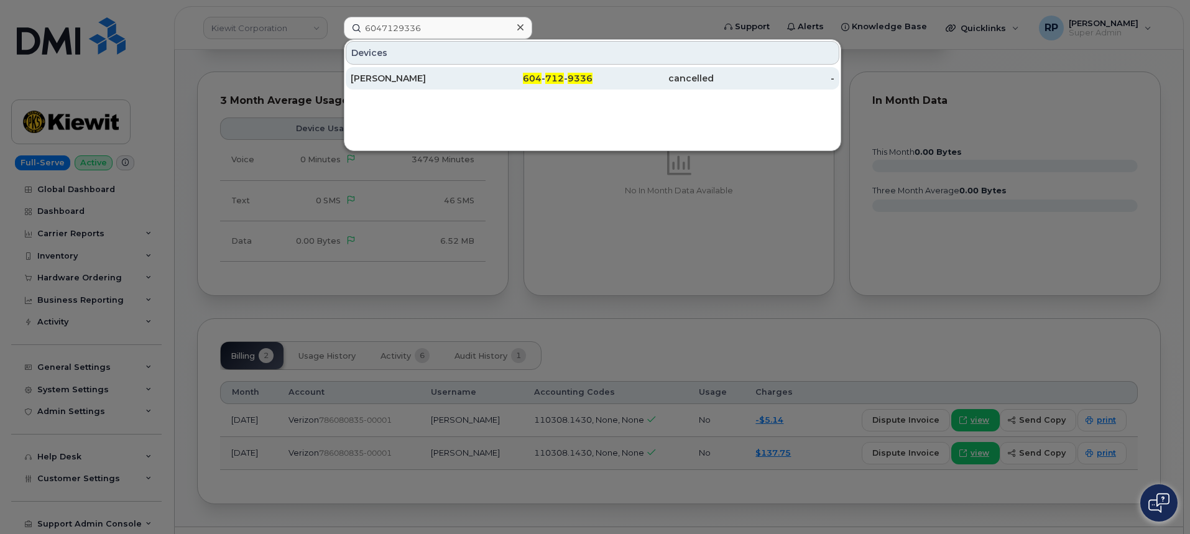
click at [454, 80] on div "Aarondeep Takhar" at bounding box center [411, 78] width 121 height 12
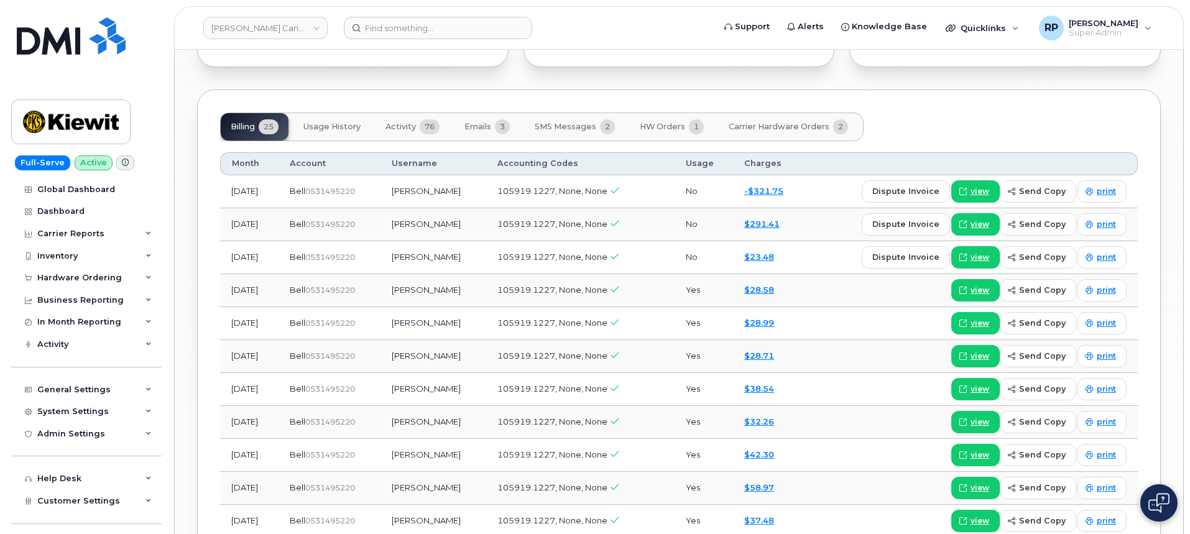
scroll to position [1243, 0]
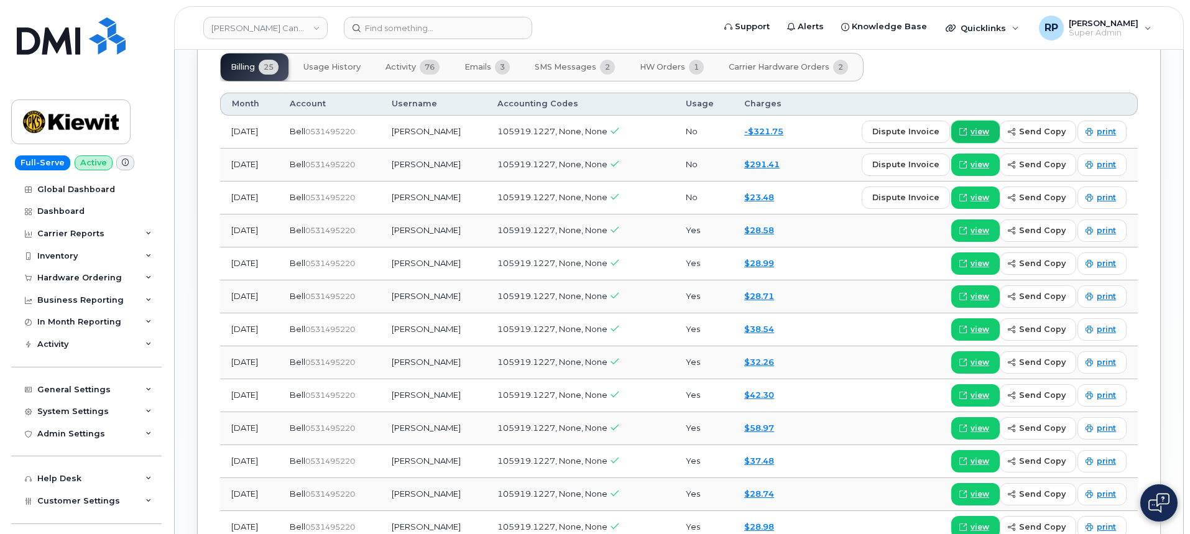
click at [981, 126] on span "view" at bounding box center [979, 131] width 19 height 11
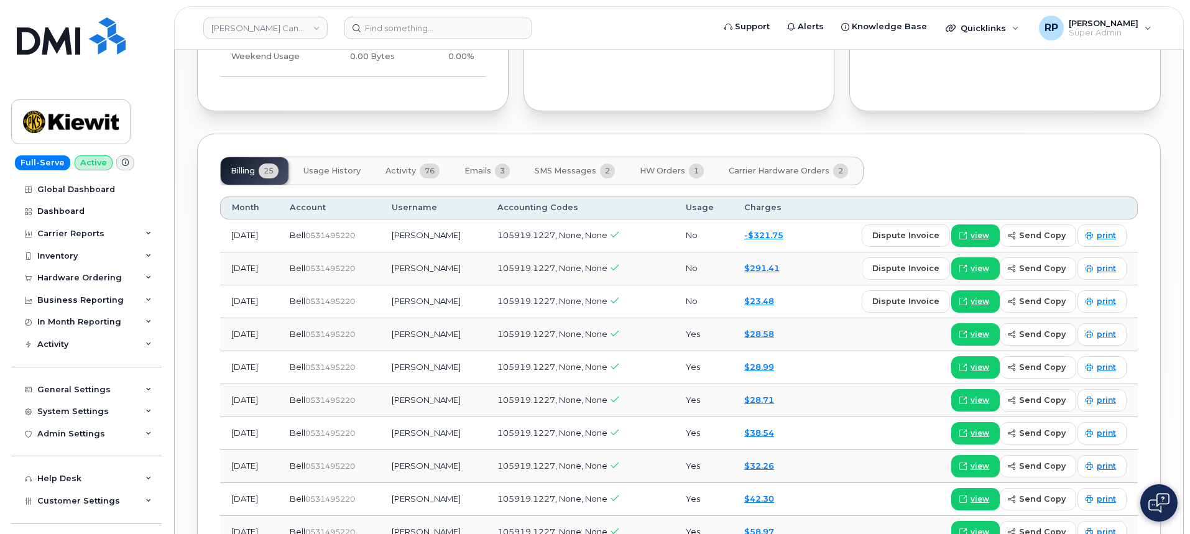
click at [491, 166] on span "Emails" at bounding box center [477, 171] width 27 height 10
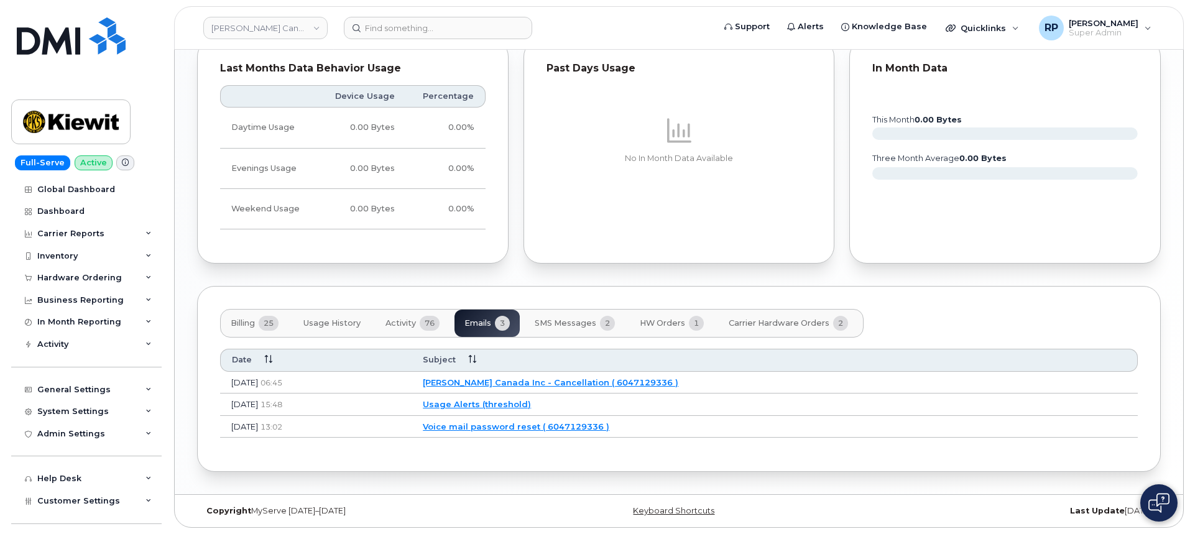
scroll to position [976, 0]
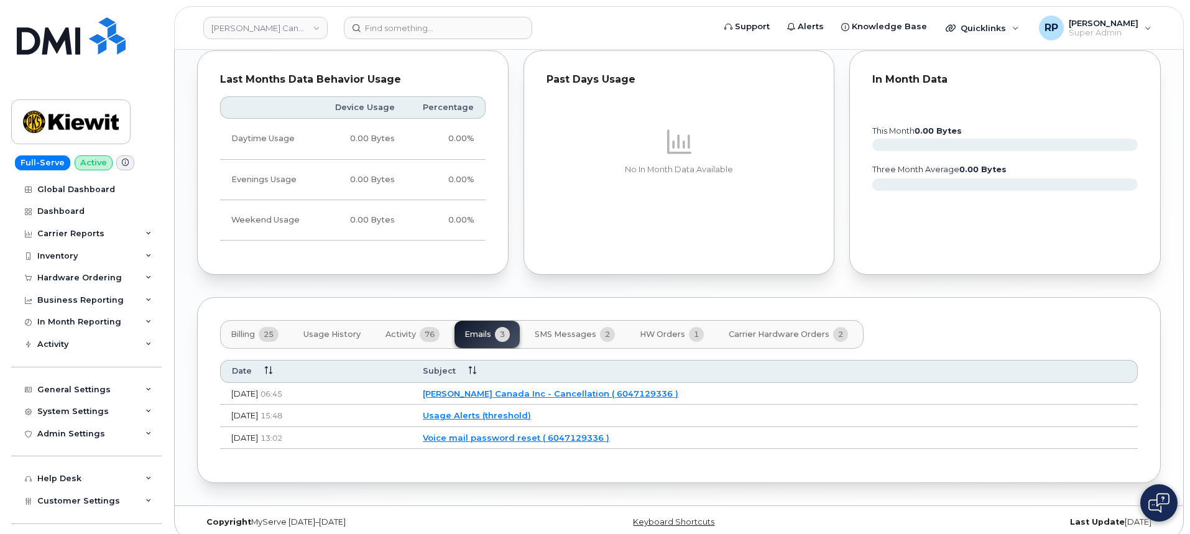
click at [249, 330] on button "Billing 25" at bounding box center [255, 334] width 68 height 27
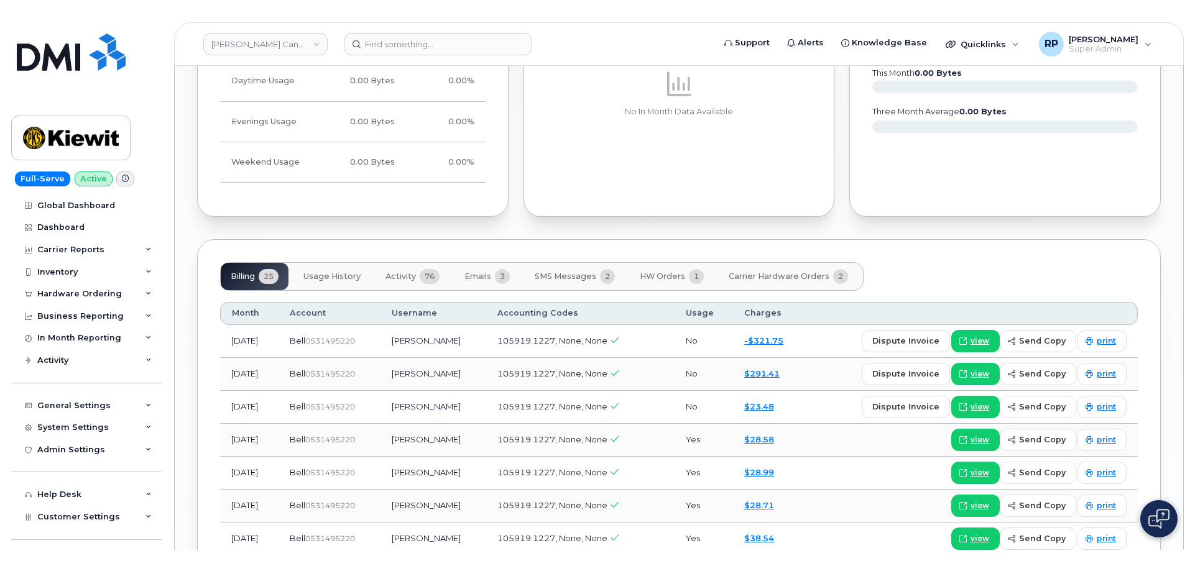
scroll to position [1080, 0]
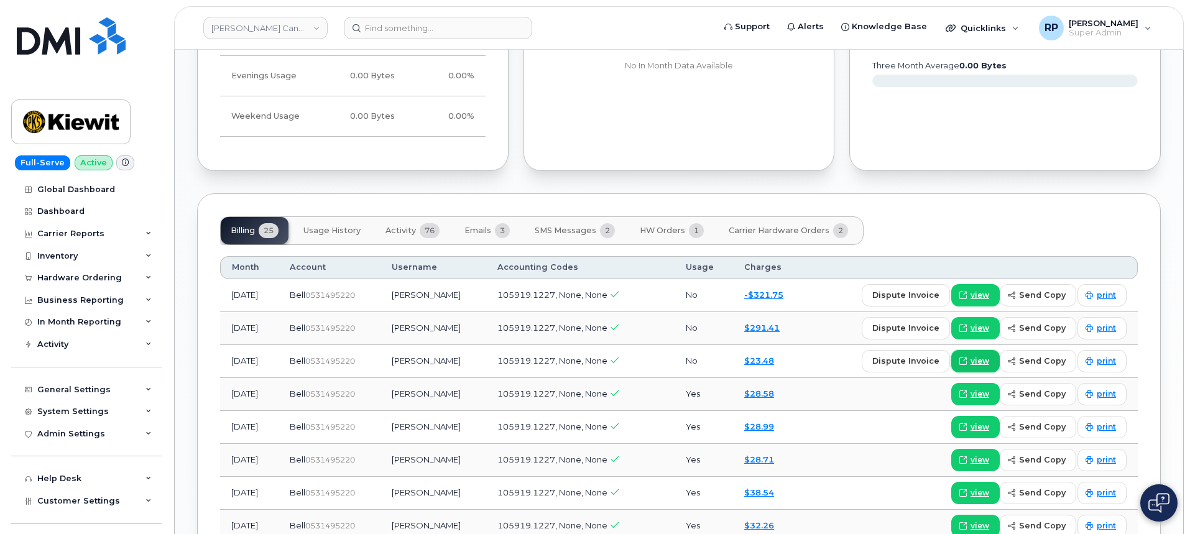
click at [976, 356] on span "view" at bounding box center [979, 361] width 19 height 11
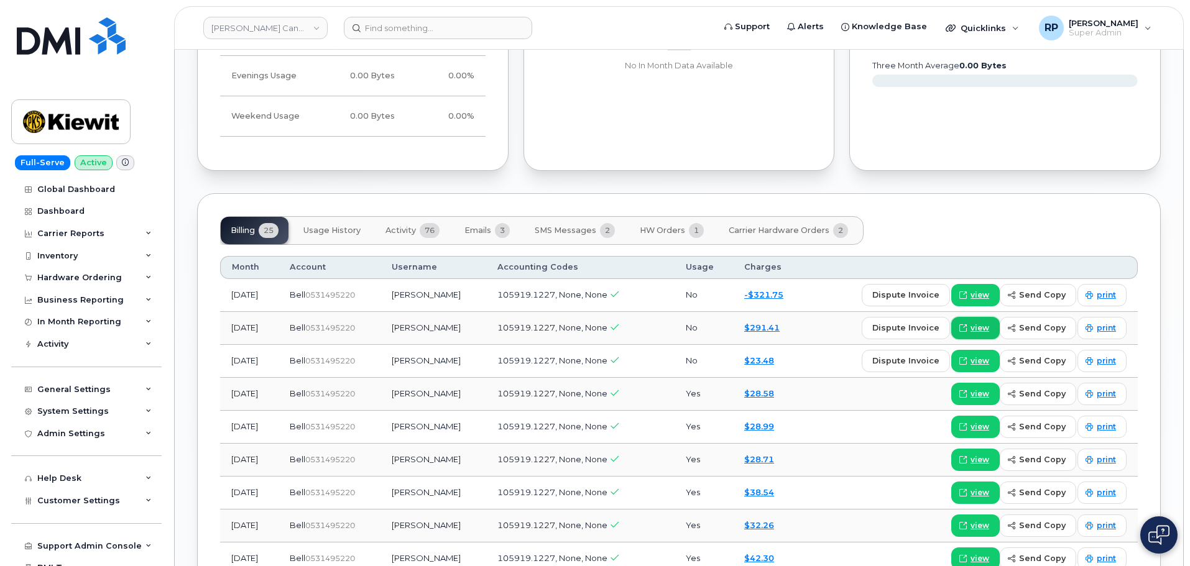
click at [980, 323] on span "view" at bounding box center [979, 328] width 19 height 11
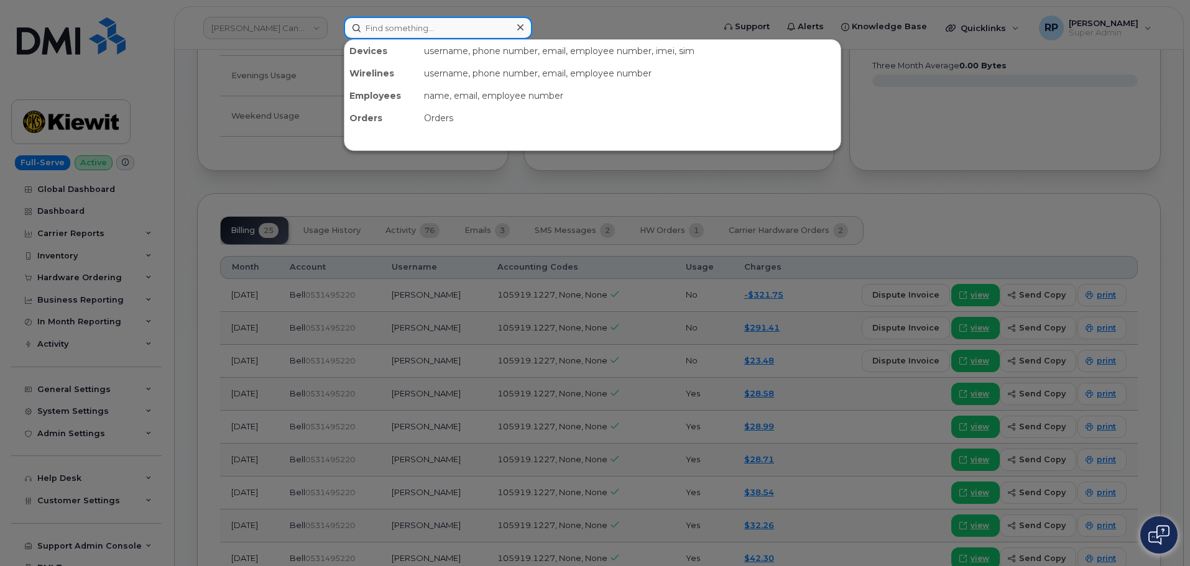
click at [464, 19] on input at bounding box center [438, 28] width 188 height 22
click at [380, 34] on input at bounding box center [438, 28] width 188 height 22
type input "4026602453"
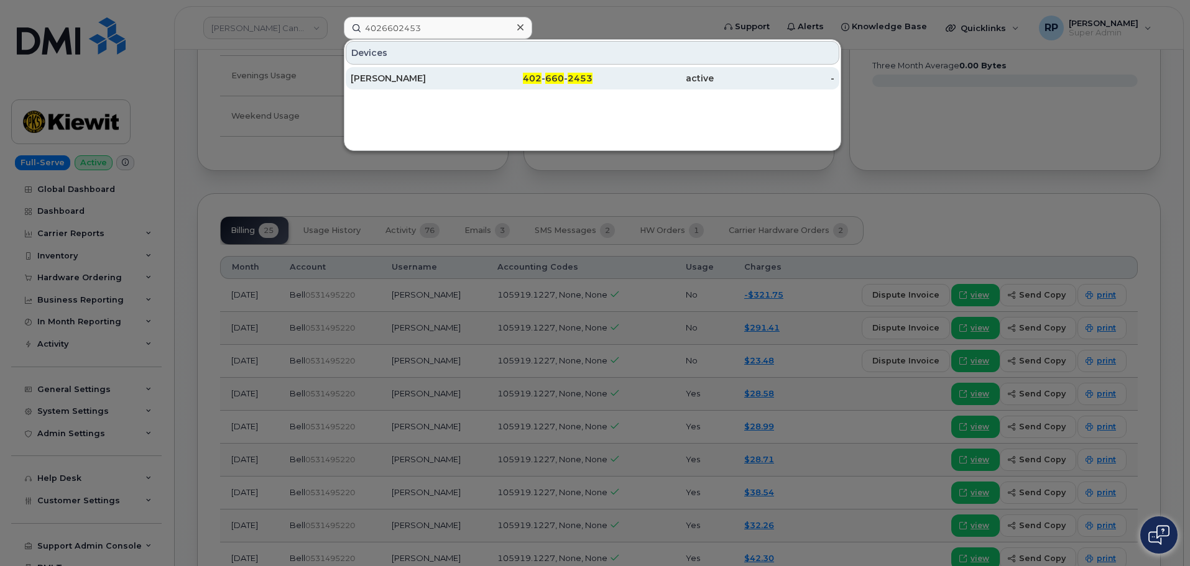
click at [475, 73] on div "402 - 660 - 2453" at bounding box center [532, 78] width 121 height 12
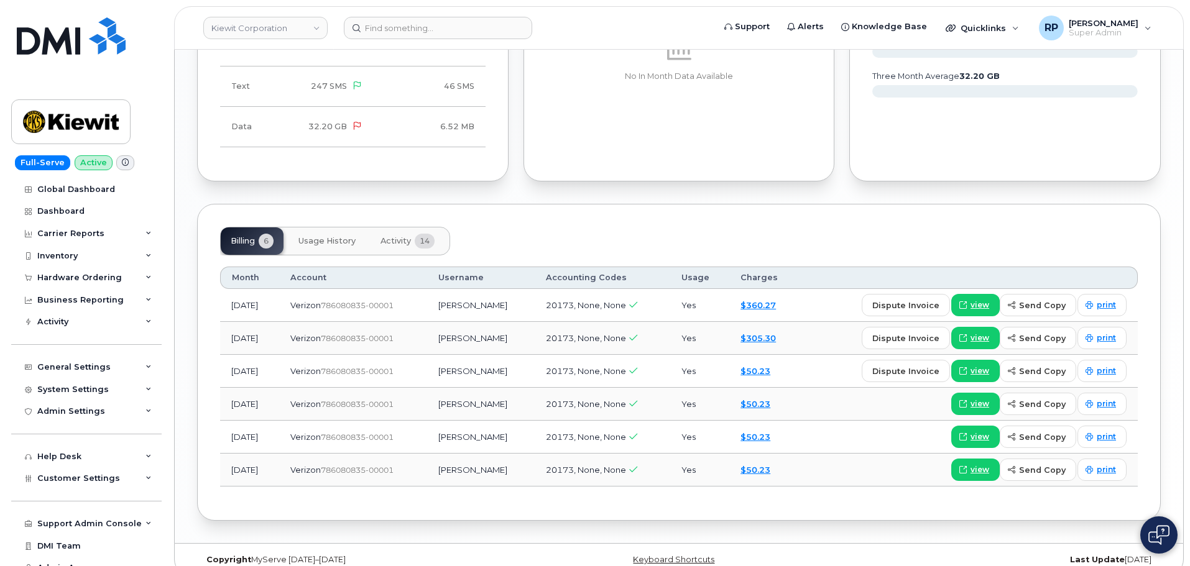
scroll to position [1211, 0]
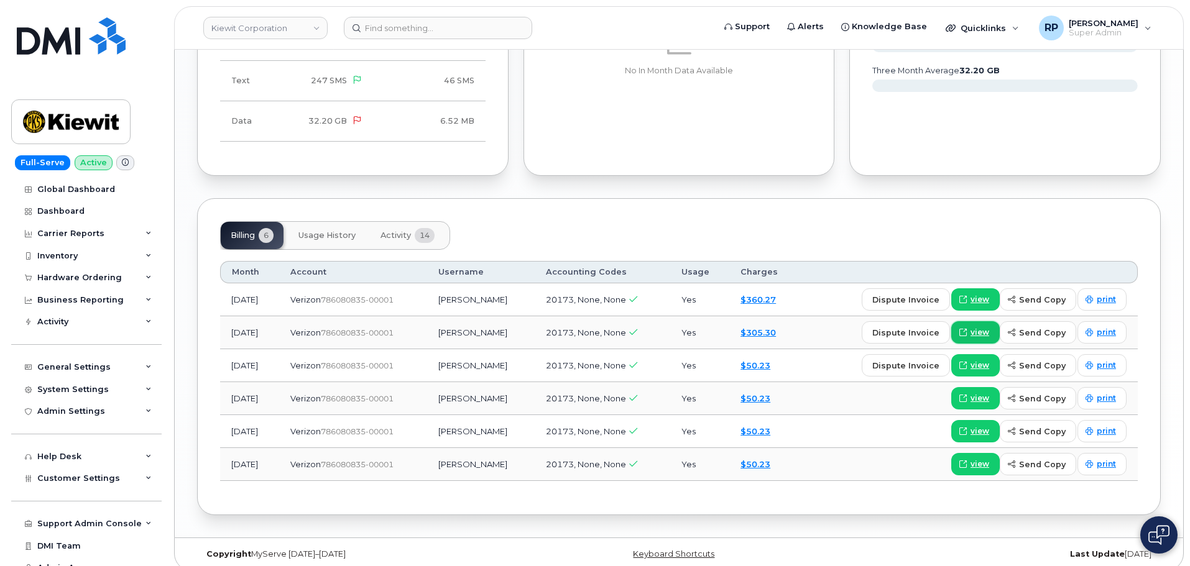
click at [978, 327] on span "view" at bounding box center [979, 332] width 19 height 11
click at [974, 294] on span "view" at bounding box center [979, 299] width 19 height 11
click at [986, 393] on span "view" at bounding box center [979, 398] width 19 height 11
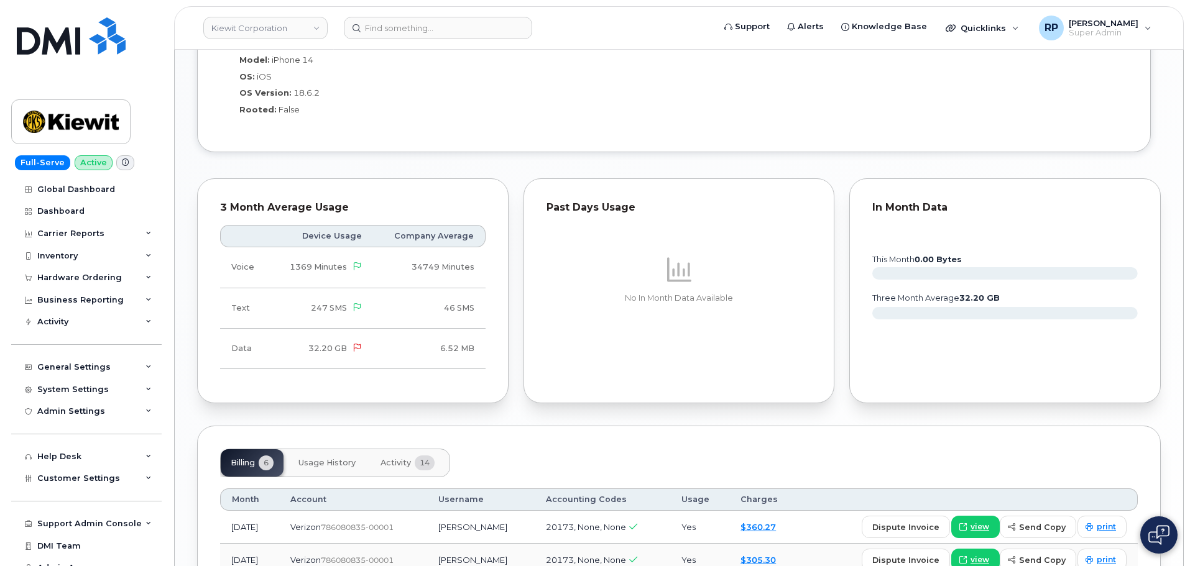
scroll to position [1139, 0]
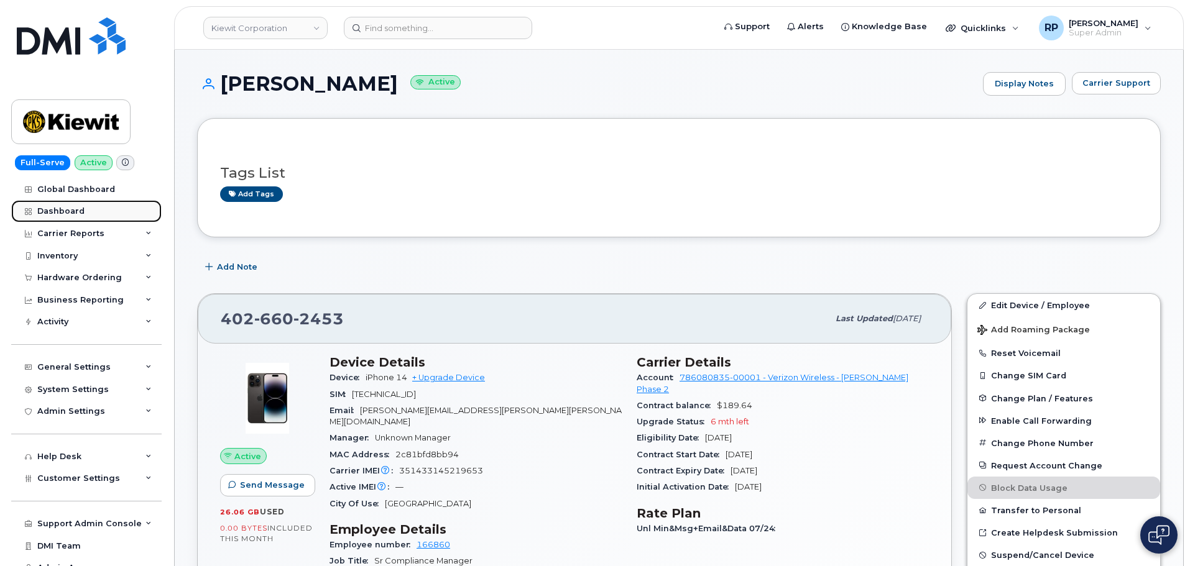
click at [76, 205] on link "Dashboard" at bounding box center [86, 211] width 150 height 22
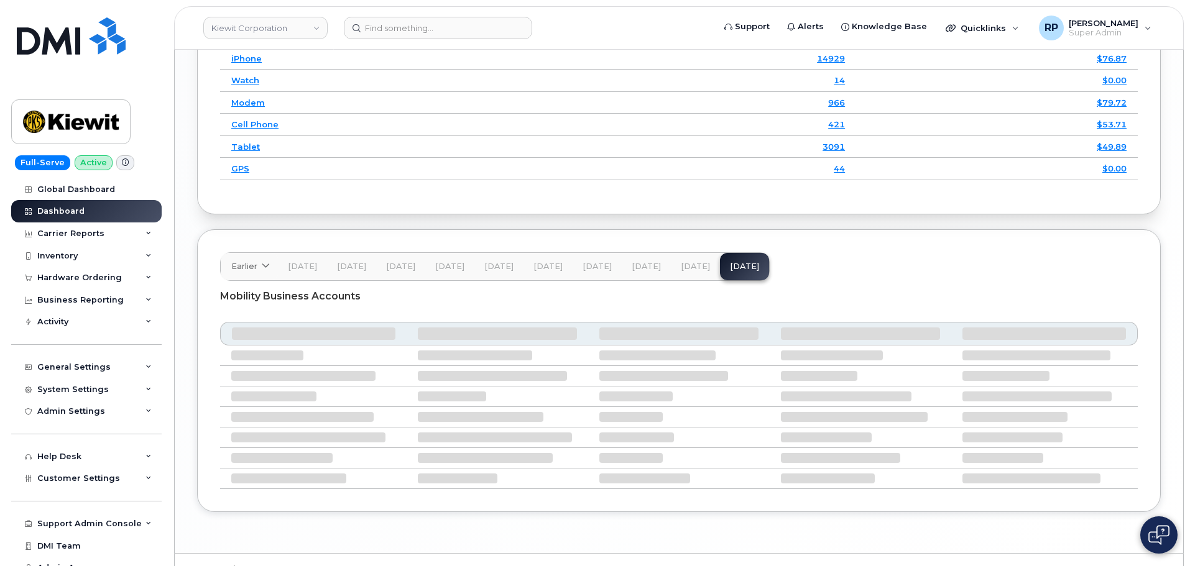
scroll to position [1912, 0]
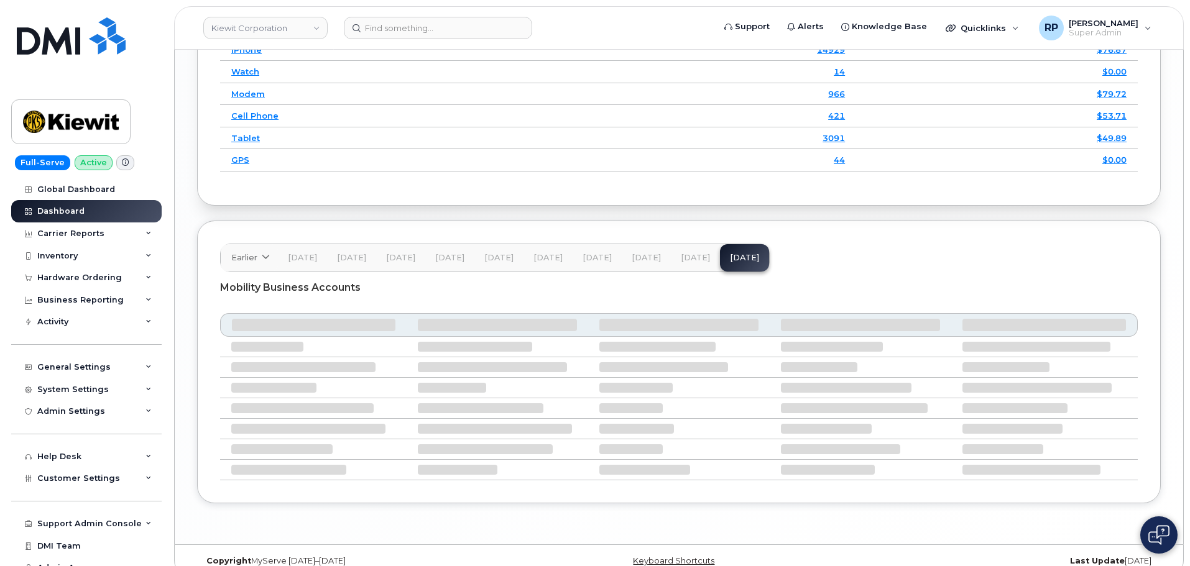
click at [683, 244] on button "[DATE]" at bounding box center [695, 257] width 49 height 27
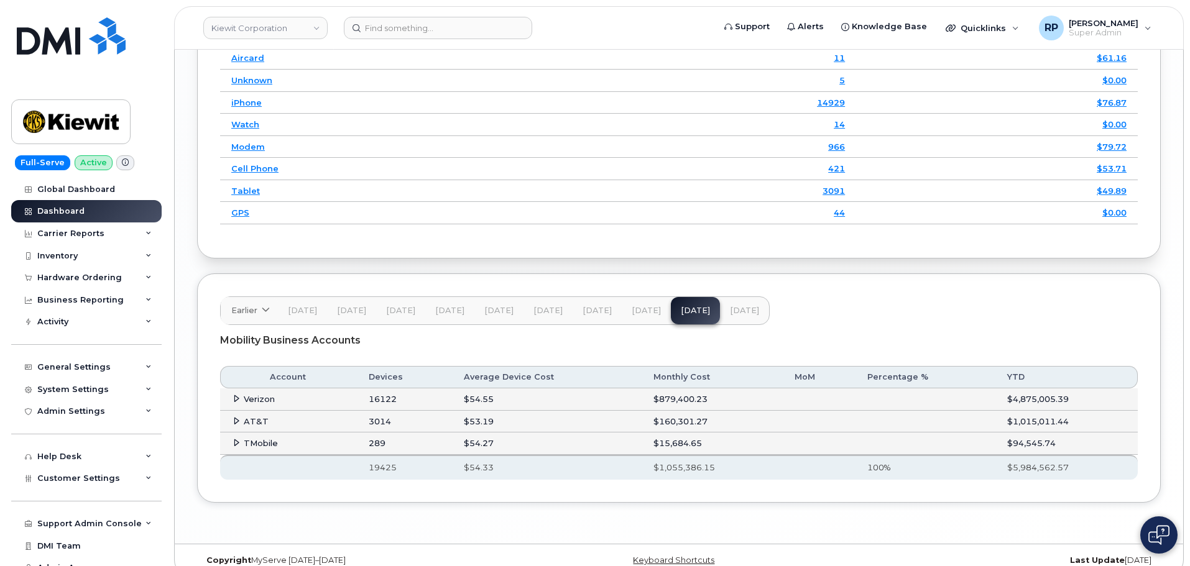
click at [236, 395] on icon at bounding box center [236, 399] width 8 height 8
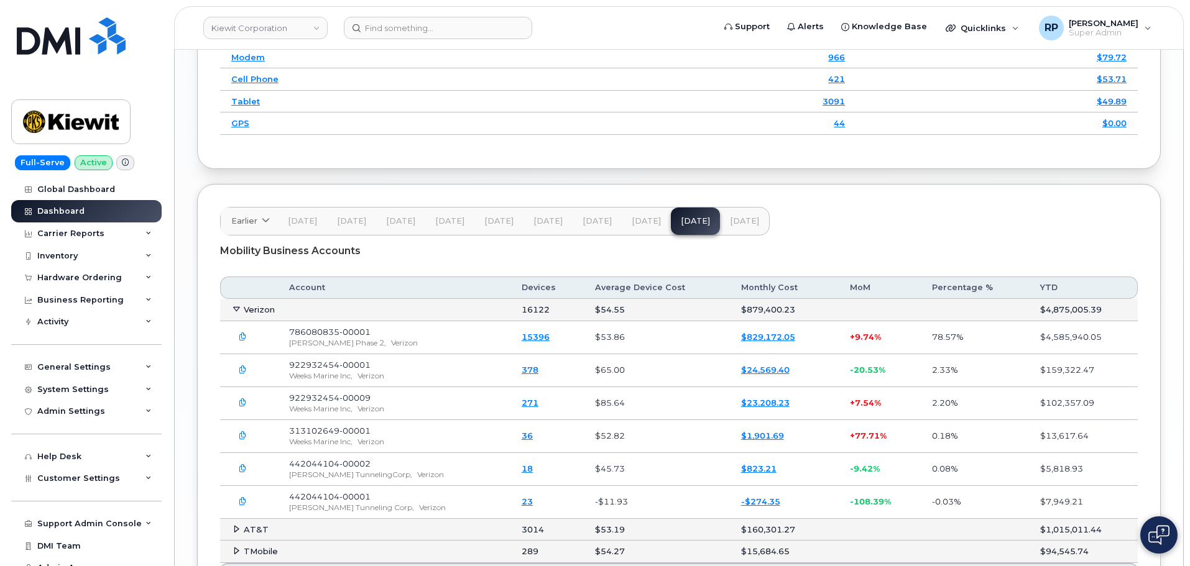
scroll to position [2057, 0]
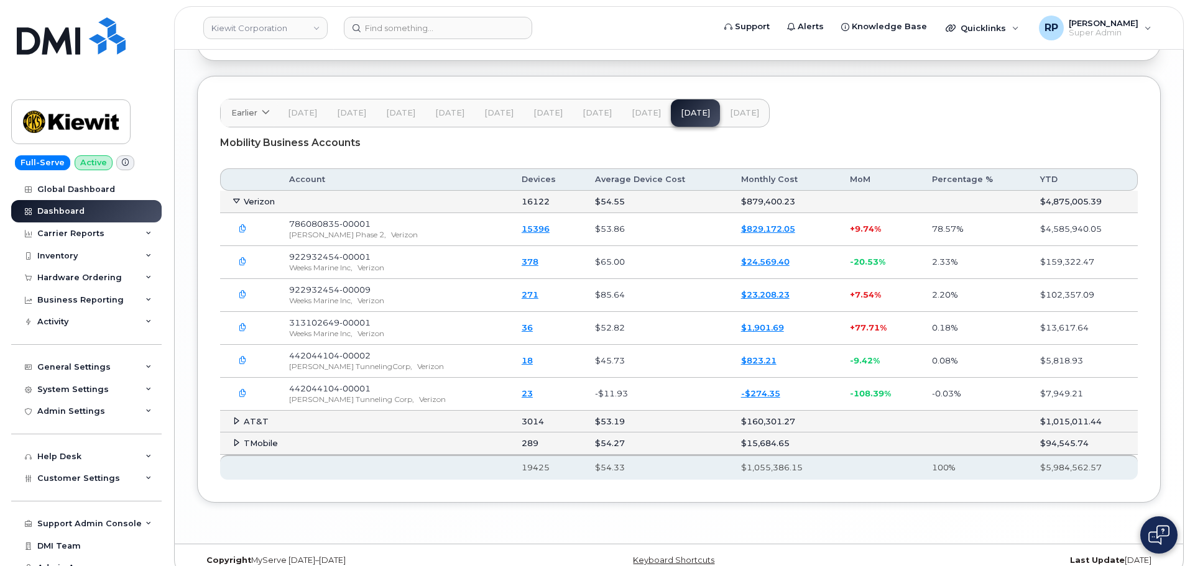
click at [242, 225] on icon "button" at bounding box center [243, 229] width 8 height 8
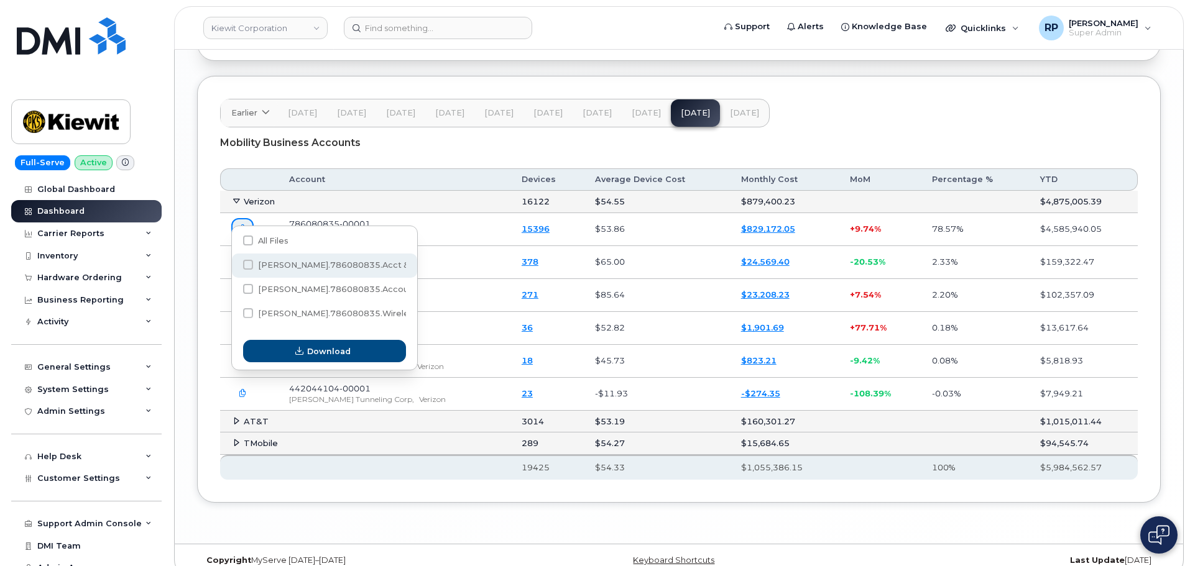
click at [263, 268] on span "[PERSON_NAME].786080835.Acct &...txt" at bounding box center [342, 264] width 168 height 9
click at [234, 268] on input "[PERSON_NAME].786080835.Acct &...txt" at bounding box center [231, 265] width 6 height 6
checkbox input "true"
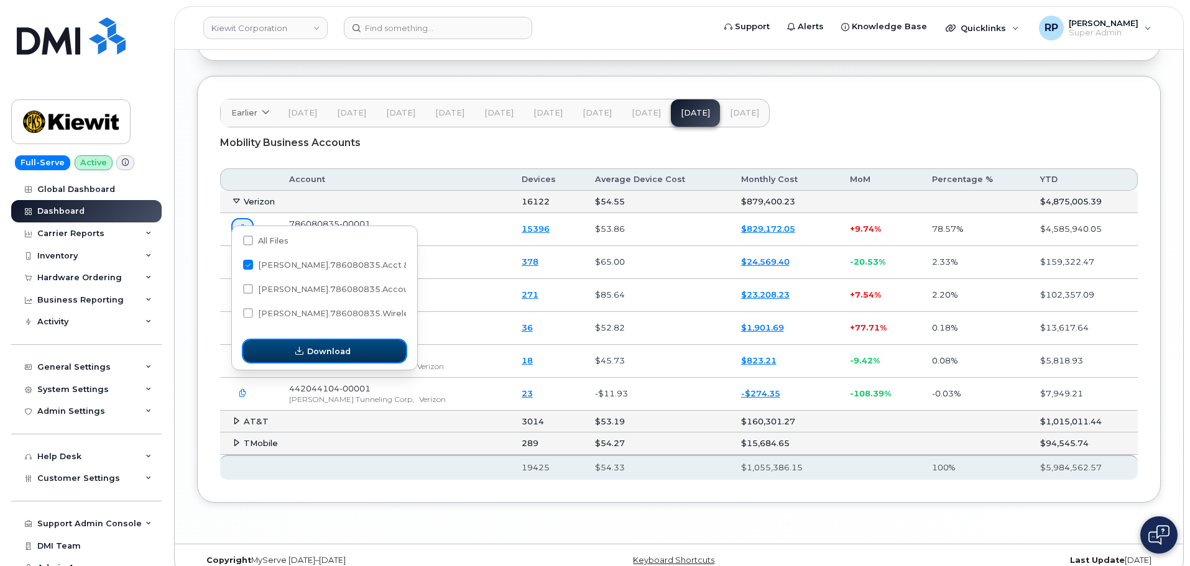
click at [305, 353] on span "button" at bounding box center [299, 352] width 12 height 12
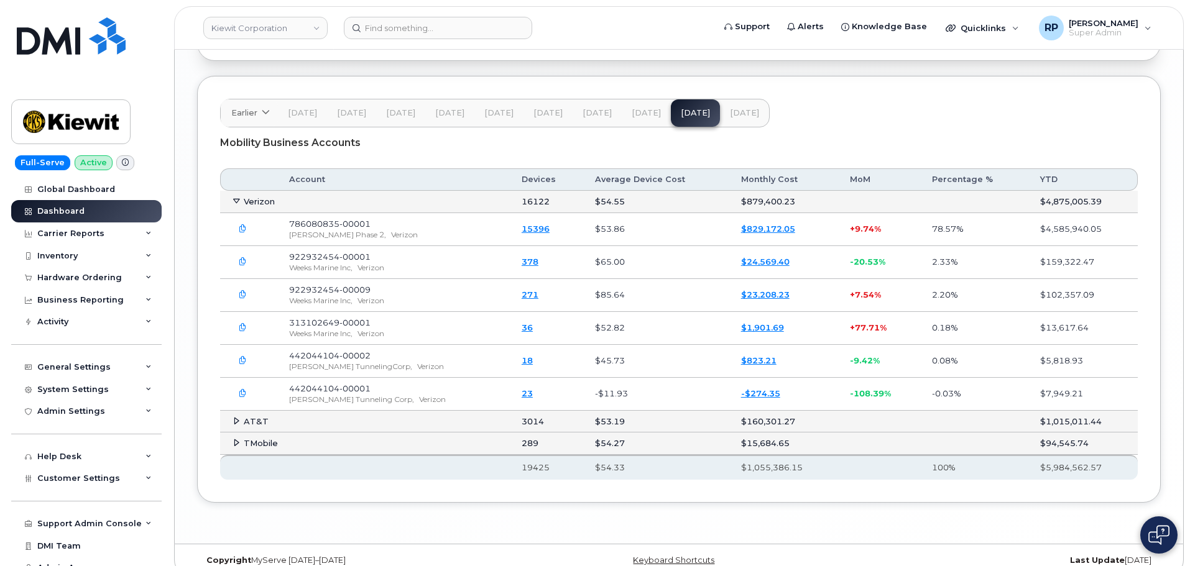
click at [242, 225] on icon "button" at bounding box center [243, 229] width 8 height 8
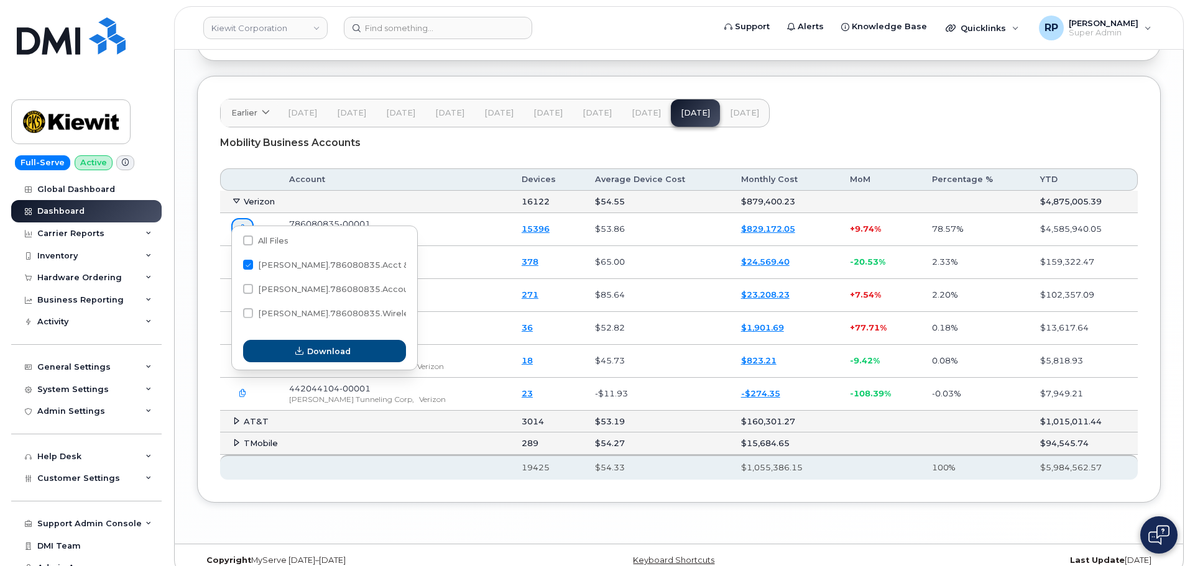
click at [638, 108] on span "[DATE]" at bounding box center [646, 113] width 29 height 10
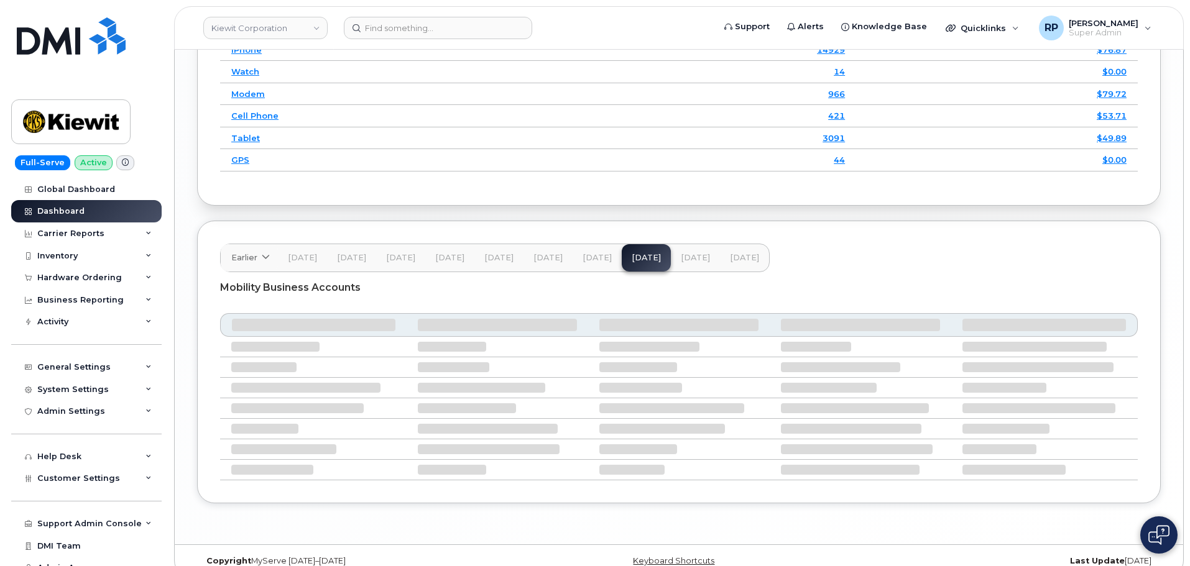
scroll to position [1859, 0]
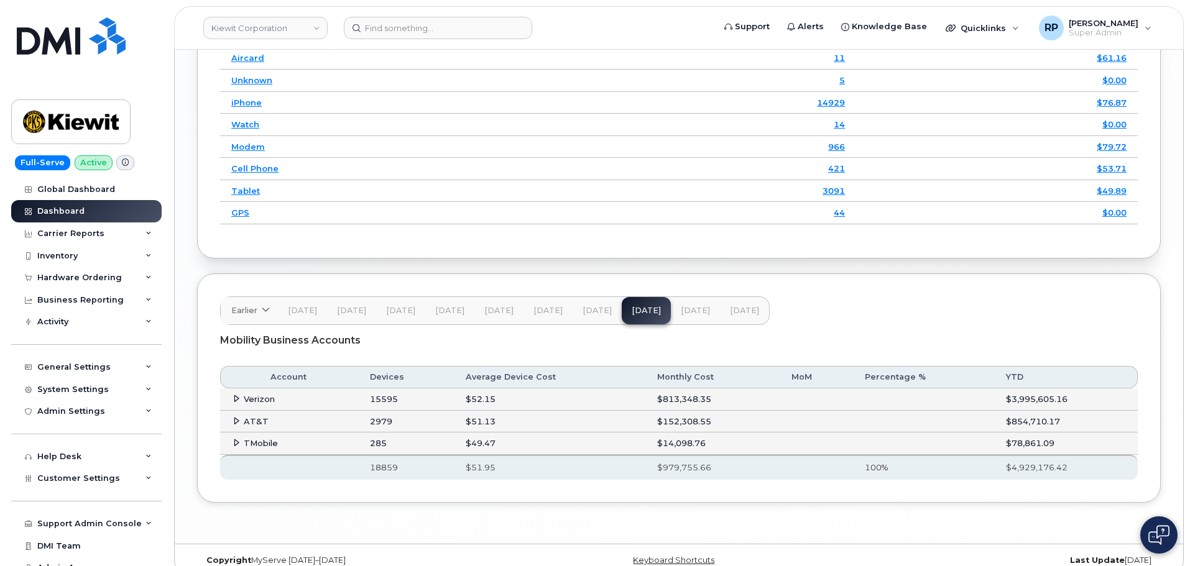
click at [239, 395] on icon at bounding box center [236, 399] width 8 height 8
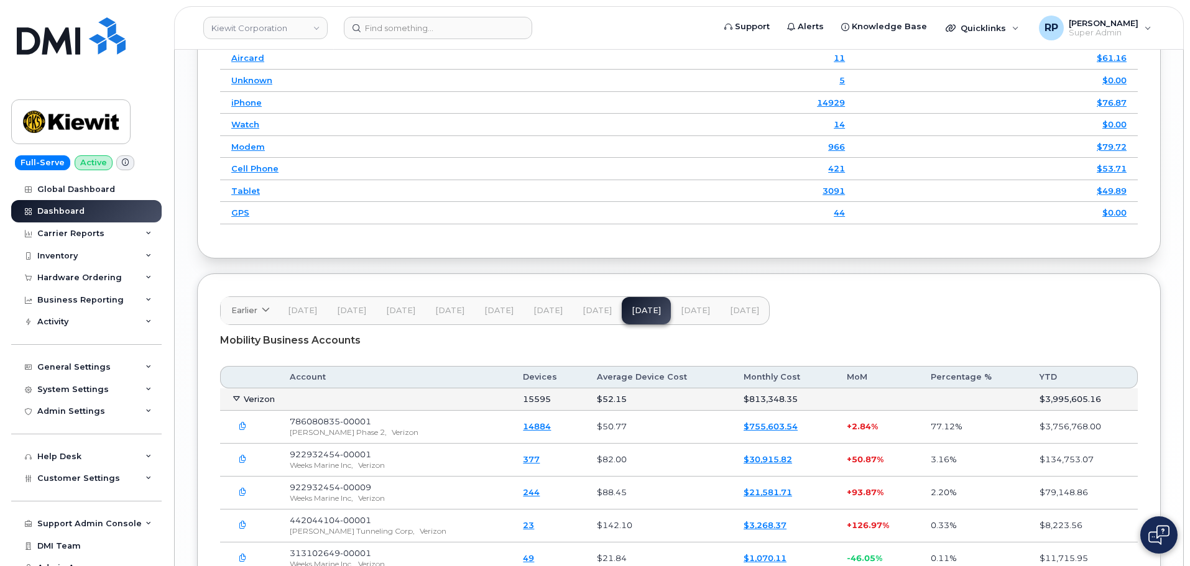
click at [242, 423] on icon "button" at bounding box center [243, 427] width 8 height 8
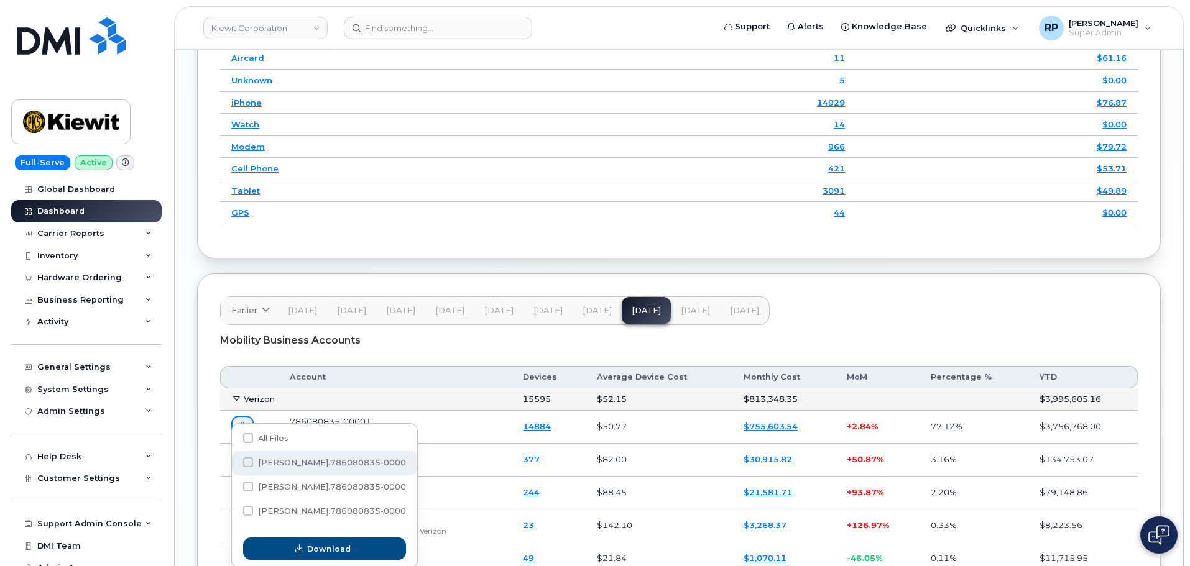
click at [312, 459] on span "[PERSON_NAME].786080835-00001....txt" at bounding box center [344, 462] width 173 height 9
click at [234, 460] on input "[PERSON_NAME].786080835-00001....txt" at bounding box center [231, 463] width 6 height 6
checkbox input "true"
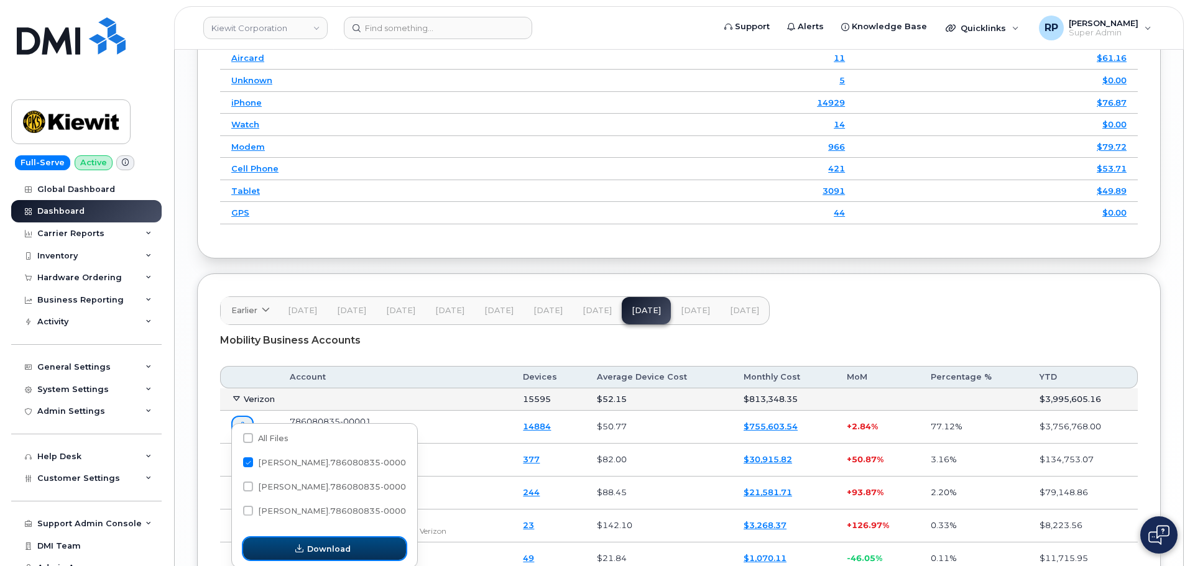
click at [341, 548] on span "Download" at bounding box center [329, 549] width 44 height 12
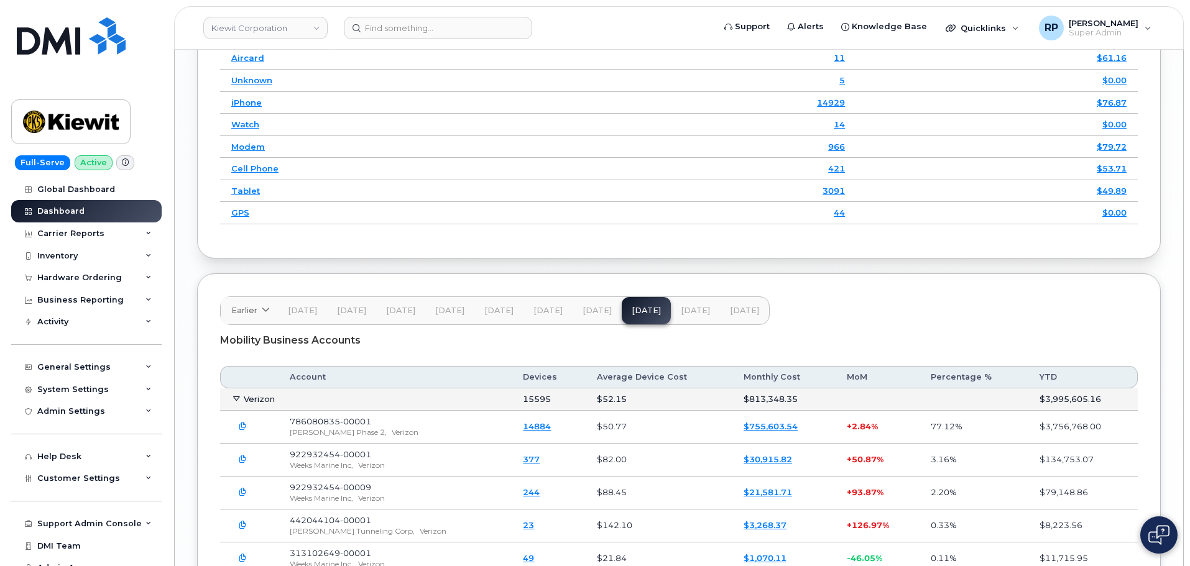
click at [683, 306] on span "[DATE]" at bounding box center [695, 311] width 29 height 10
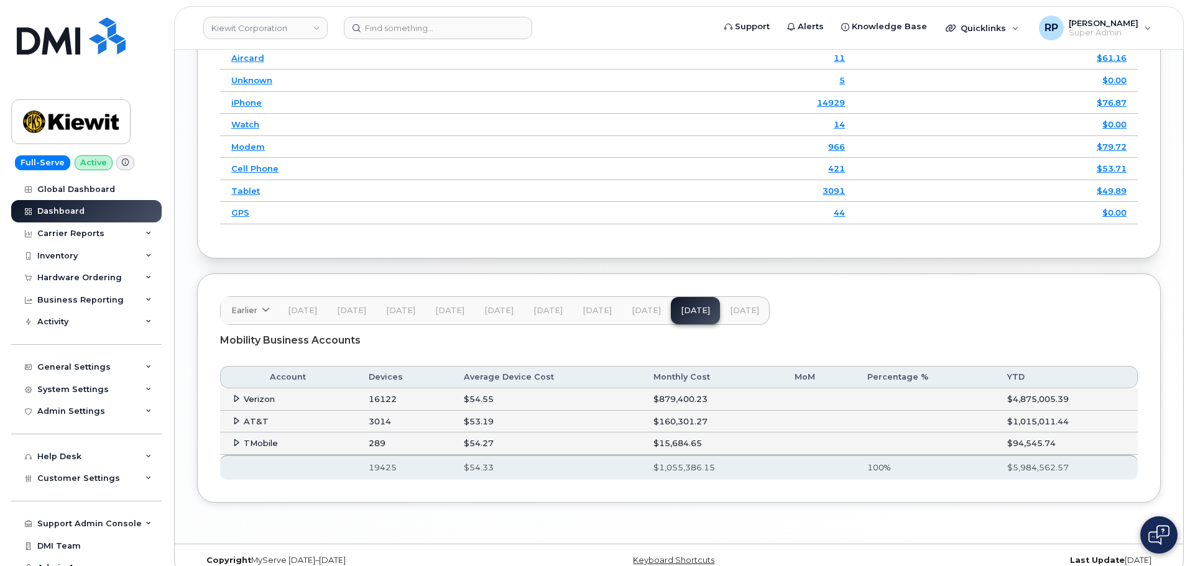
click at [239, 395] on icon at bounding box center [236, 399] width 8 height 8
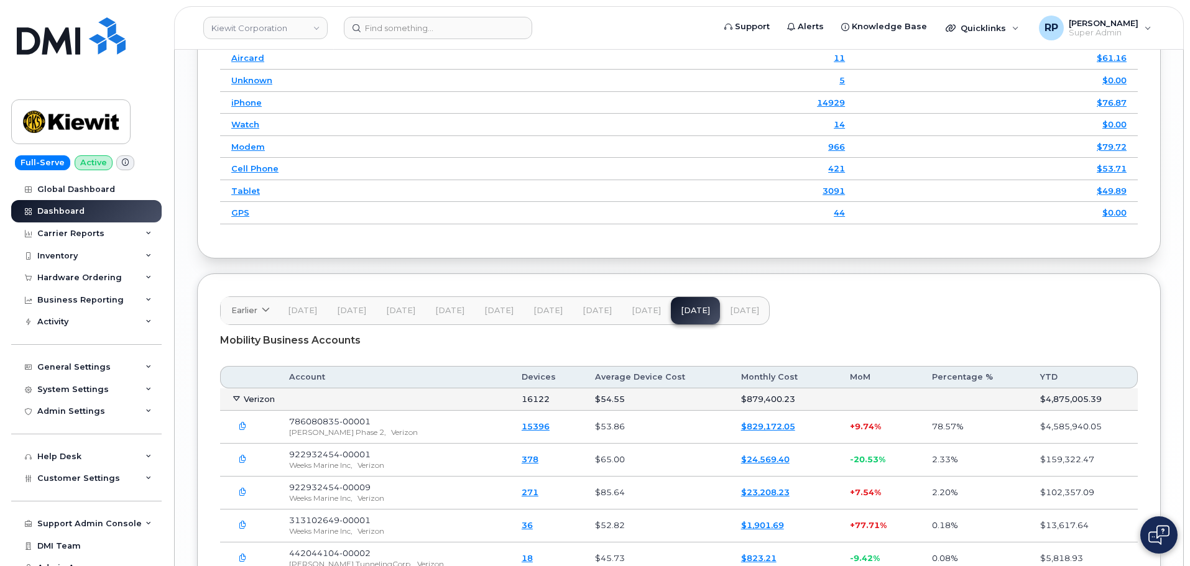
click at [240, 423] on icon "button" at bounding box center [243, 427] width 8 height 8
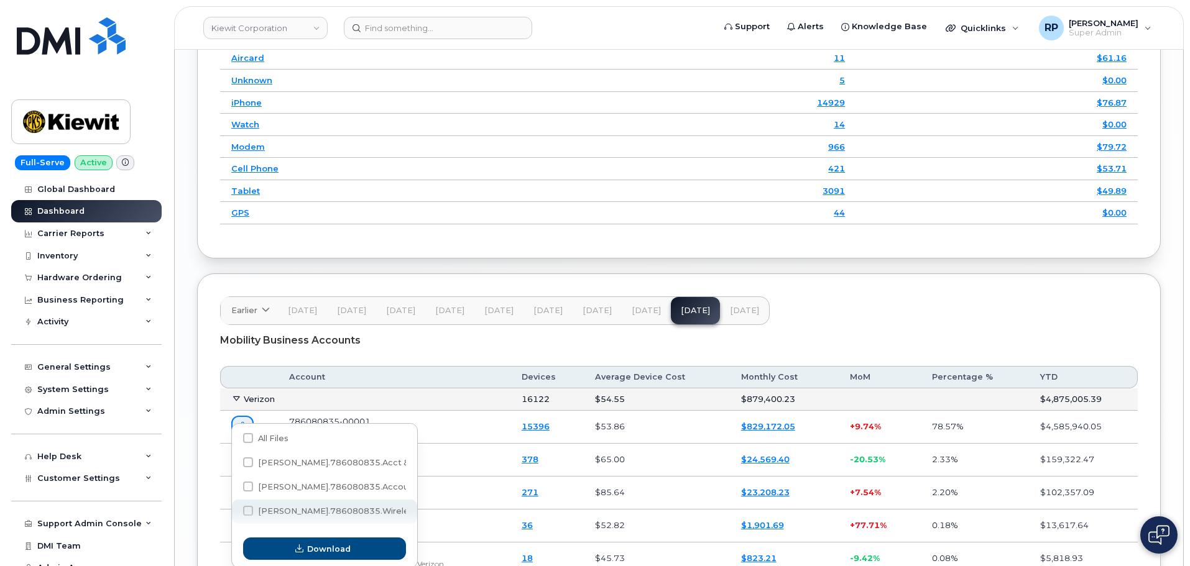
click at [322, 509] on span "[PERSON_NAME].786080835.Wirele...txt" at bounding box center [342, 511] width 168 height 9
click at [234, 509] on input "[PERSON_NAME].786080835.Wirele...txt" at bounding box center [231, 511] width 6 height 6
checkbox input "true"
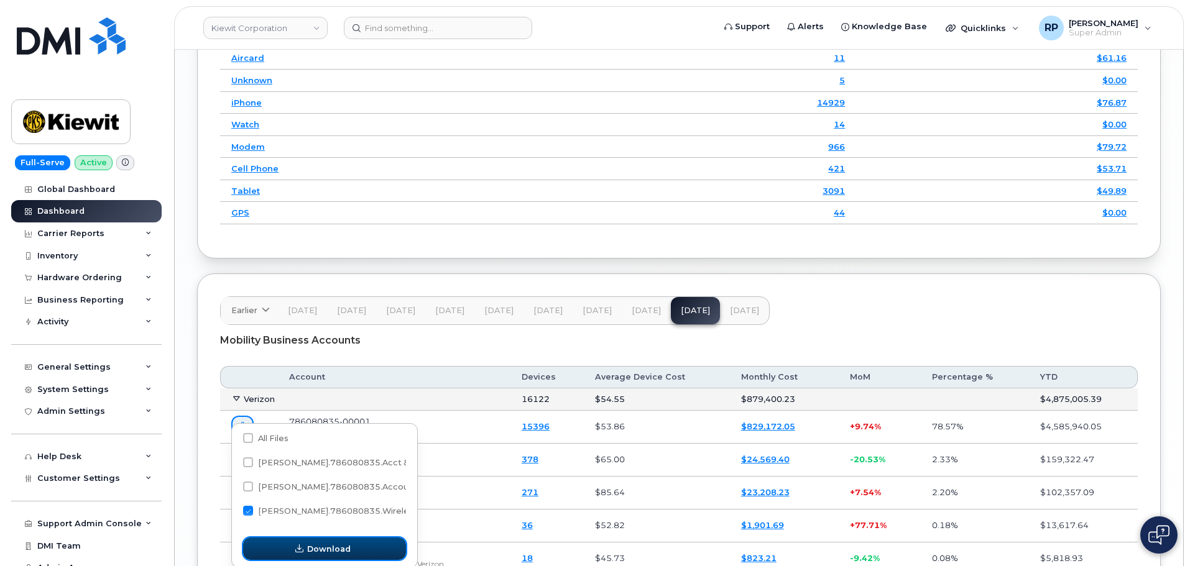
click at [333, 544] on span "Download" at bounding box center [329, 549] width 44 height 12
